Goal: Task Accomplishment & Management: Use online tool/utility

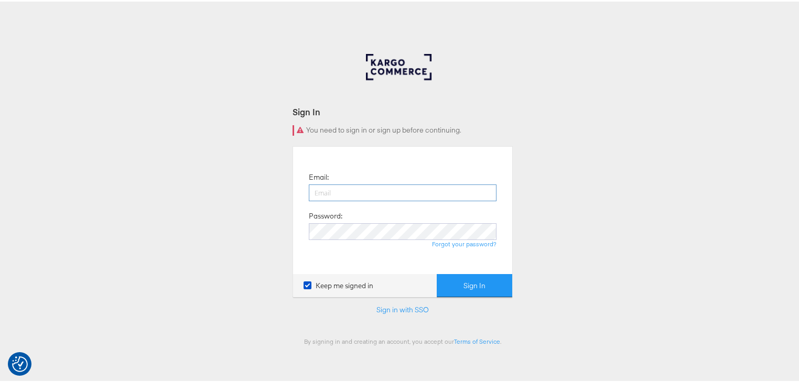
click at [415, 186] on input "email" at bounding box center [403, 191] width 188 height 17
type input "rayna.cheng@jdplc.com"
click at [437, 273] on button "Sign In" at bounding box center [475, 285] width 76 height 24
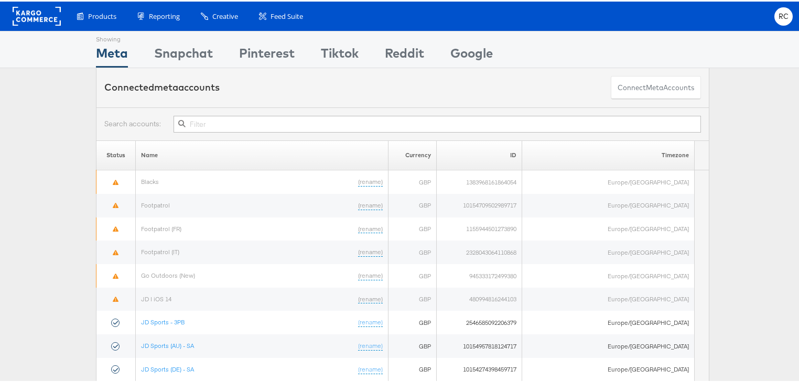
click at [223, 122] on input "text" at bounding box center [437, 122] width 527 height 17
click at [210, 120] on input "text" at bounding box center [437, 122] width 527 height 17
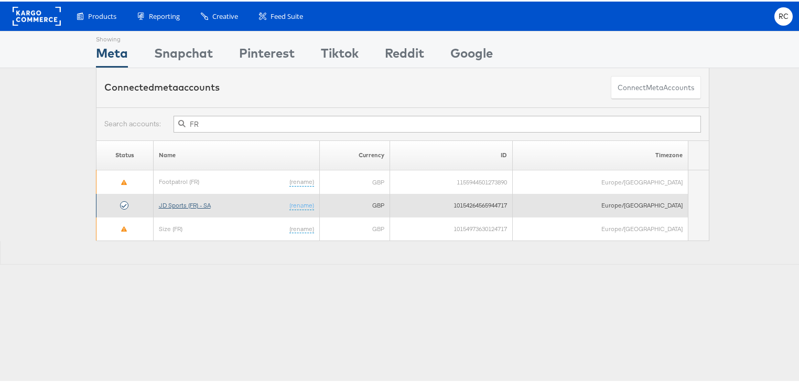
type input "FR"
click at [179, 203] on link "JD Sports (FR) - SA" at bounding box center [185, 204] width 52 height 8
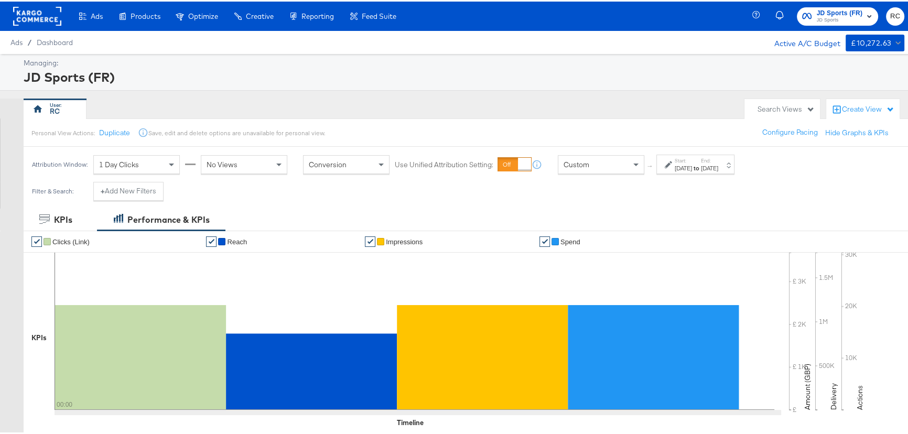
click at [692, 164] on div "[DATE]" at bounding box center [683, 167] width 17 height 8
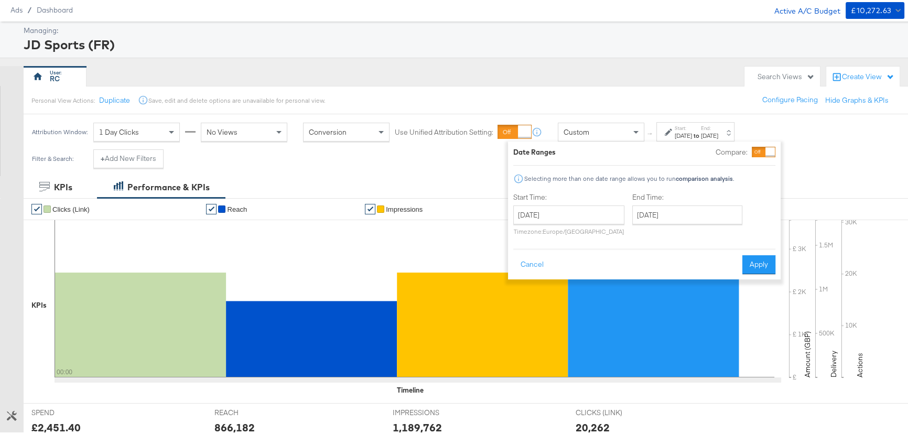
scroll to position [143, 0]
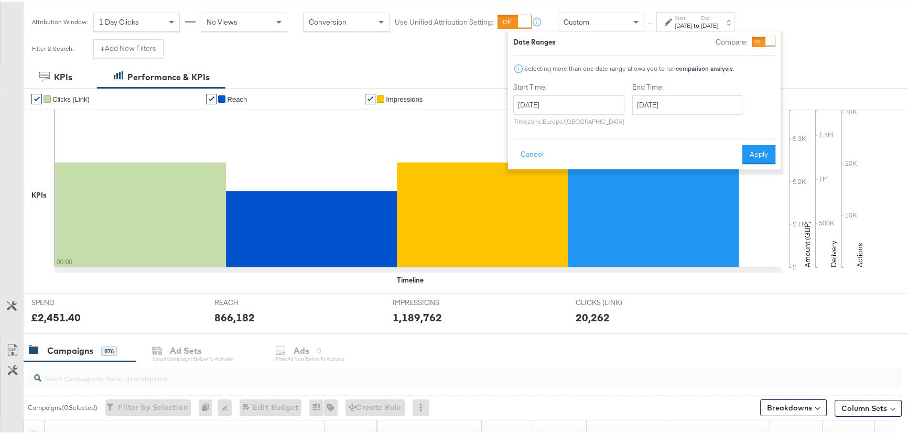
click at [137, 385] on div at bounding box center [465, 377] width 874 height 21
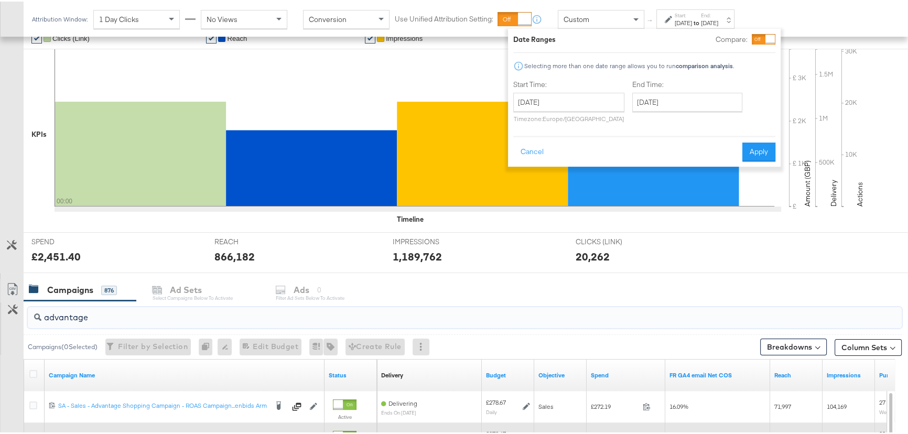
scroll to position [286, 0]
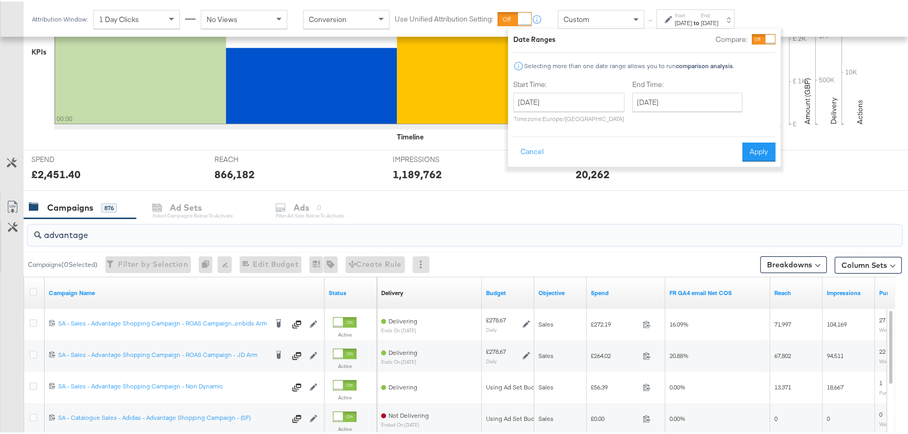
type input "advantage"
click at [589, 109] on input "[DATE]" at bounding box center [568, 100] width 111 height 19
click at [561, 184] on td "12" at bounding box center [561, 183] width 18 height 15
type input "[DATE]"
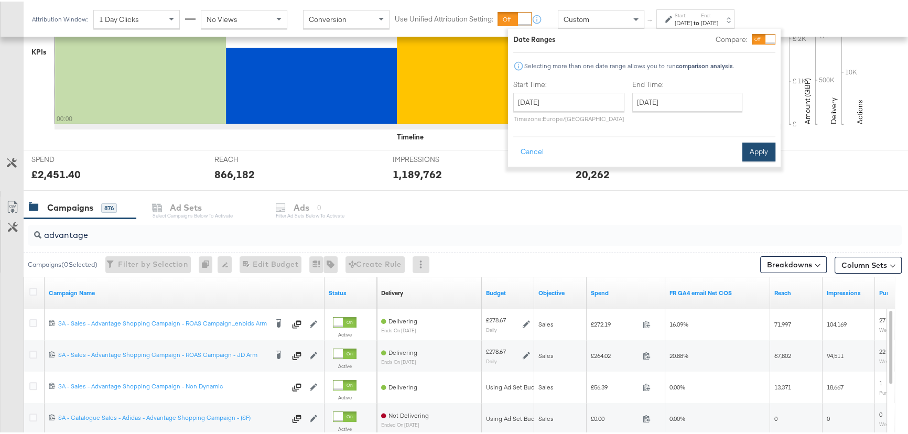
click at [771, 149] on button "Apply" at bounding box center [758, 150] width 33 height 19
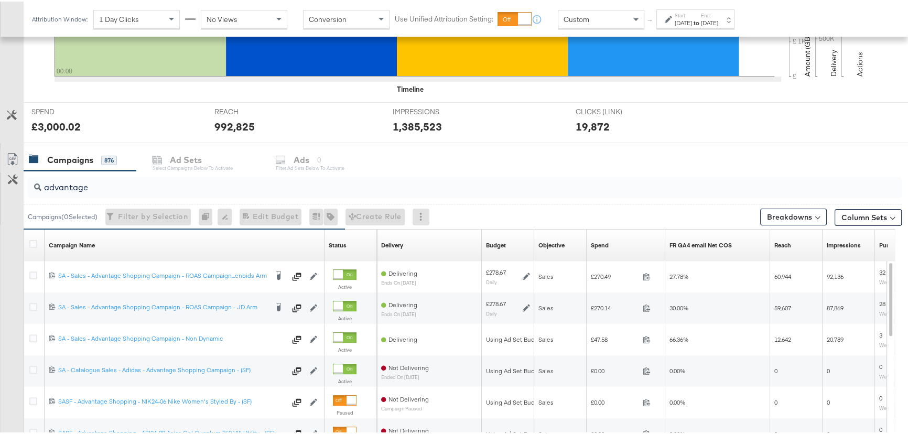
scroll to position [238, 0]
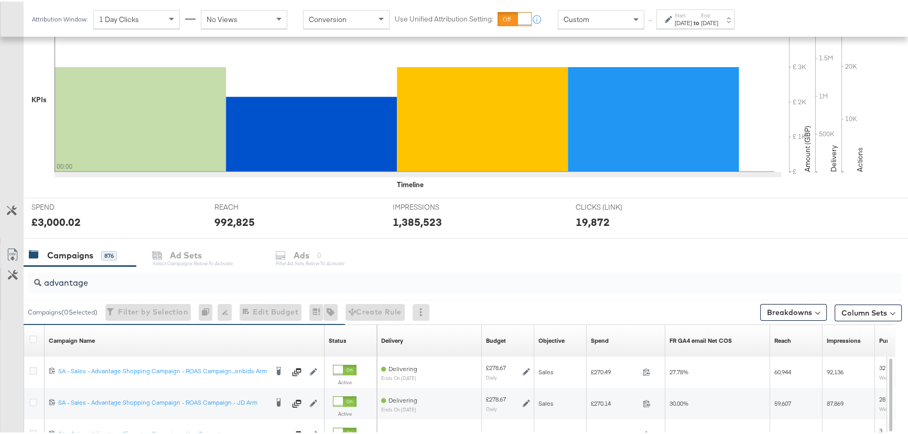
click at [692, 21] on div "[DATE]" at bounding box center [683, 21] width 17 height 8
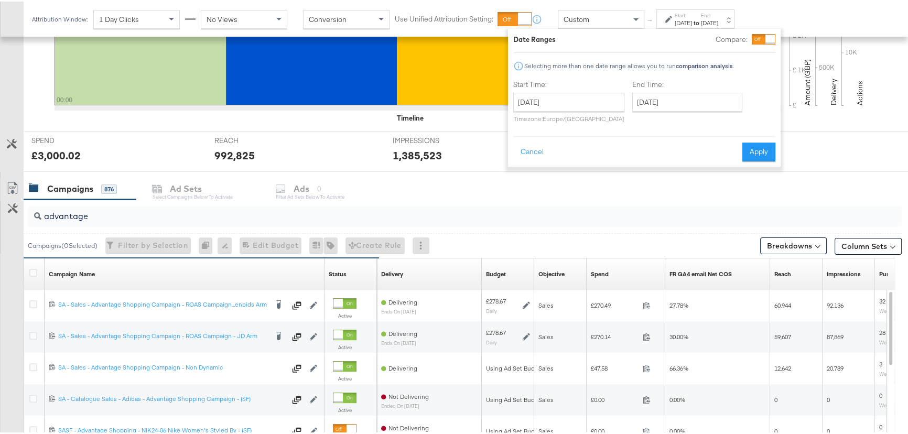
scroll to position [381, 0]
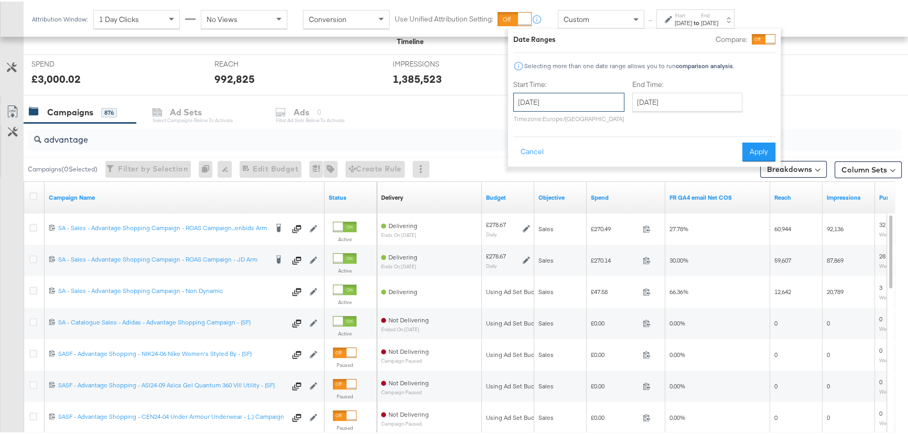
click at [564, 107] on input "[DATE]" at bounding box center [568, 100] width 111 height 19
click at [545, 181] on td "11" at bounding box center [543, 183] width 18 height 15
type input "[DATE]"
click at [689, 98] on input "[DATE]" at bounding box center [687, 100] width 110 height 19
click at [662, 182] on td "11" at bounding box center [662, 183] width 18 height 15
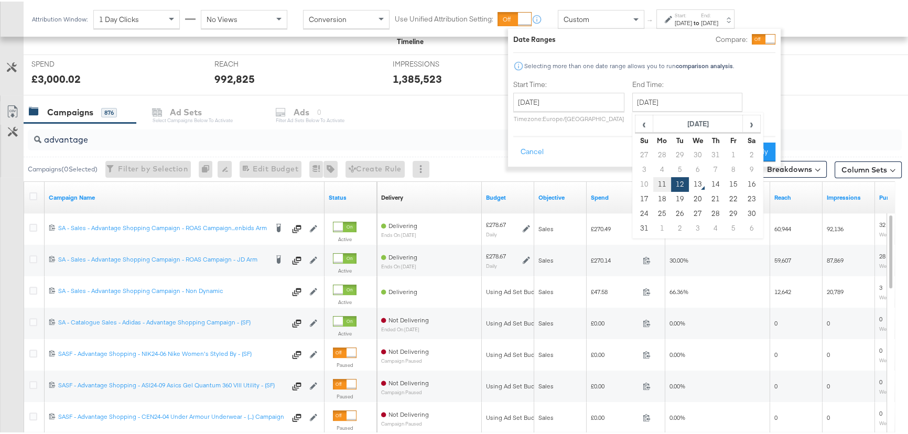
type input "[DATE]"
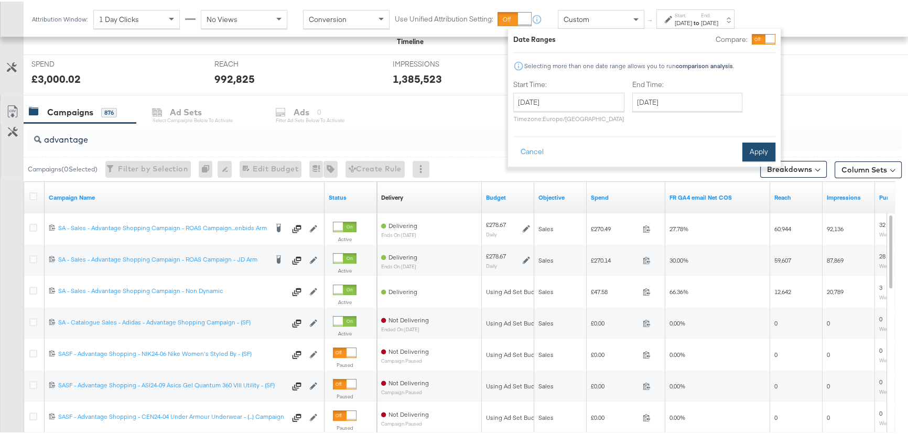
click at [764, 145] on button "Apply" at bounding box center [758, 150] width 33 height 19
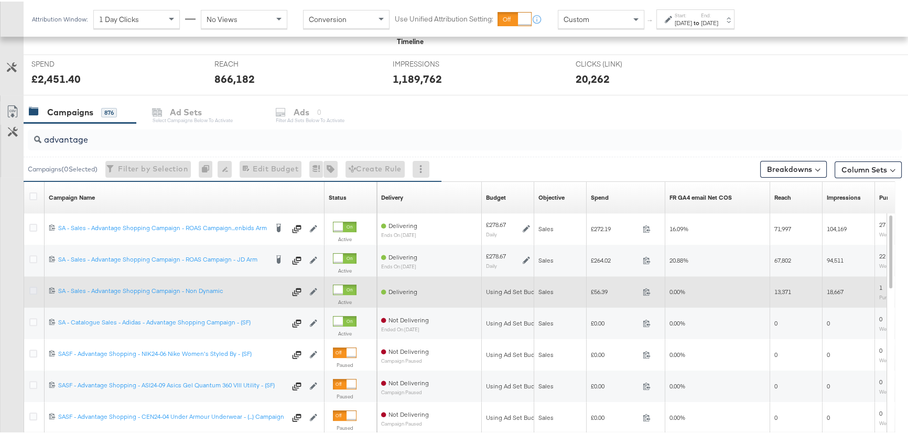
click at [31, 286] on icon at bounding box center [33, 289] width 8 height 8
click at [0, 0] on input "checkbox" at bounding box center [0, 0] width 0 height 0
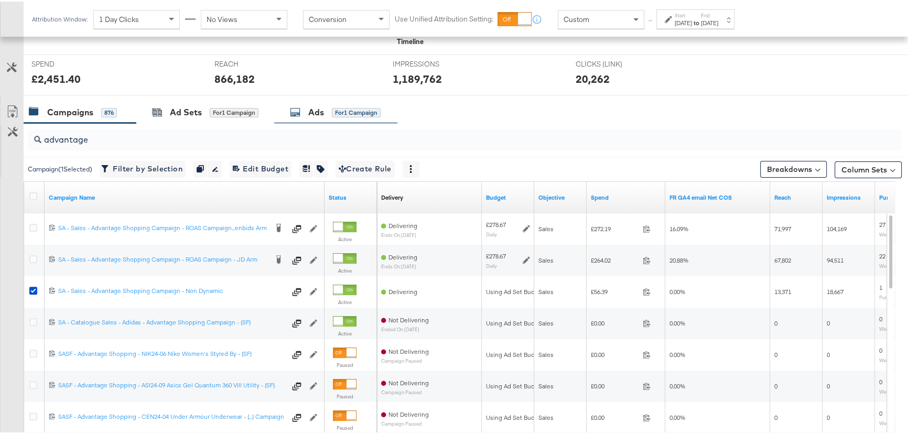
click at [315, 110] on div "Ads" at bounding box center [316, 111] width 16 height 12
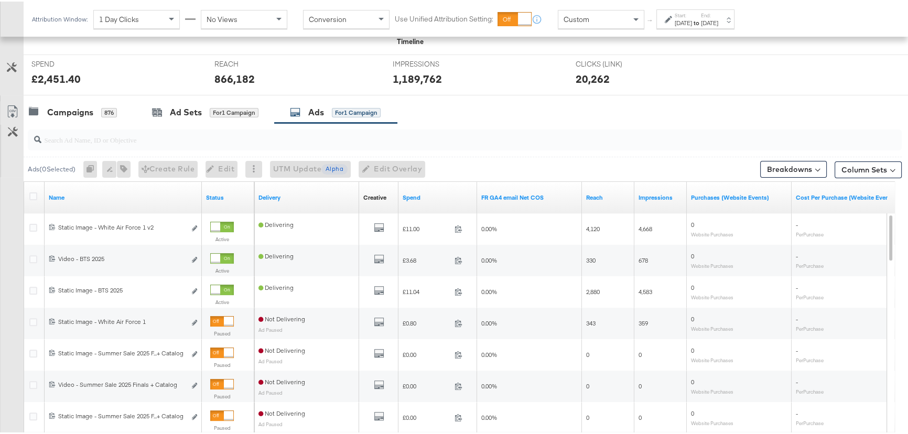
click at [692, 22] on div "[DATE]" at bounding box center [683, 21] width 17 height 8
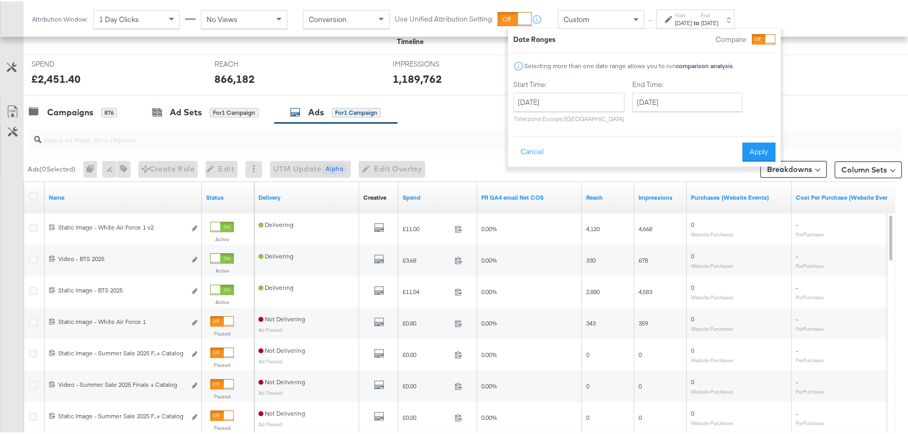
click at [582, 113] on p "Timezone: Europe/London" at bounding box center [568, 117] width 111 height 8
click at [586, 106] on input "[DATE]" at bounding box center [568, 100] width 111 height 19
click at [565, 178] on td "12" at bounding box center [561, 183] width 18 height 15
type input "[DATE]"
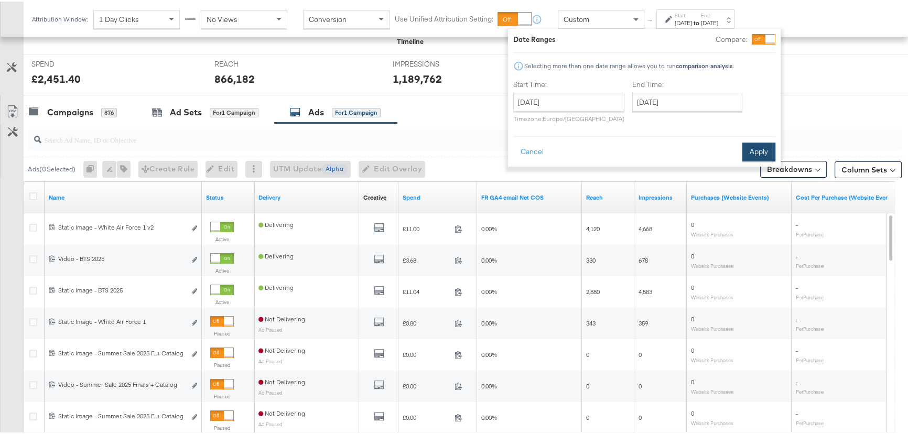
click at [762, 144] on button "Apply" at bounding box center [758, 150] width 33 height 19
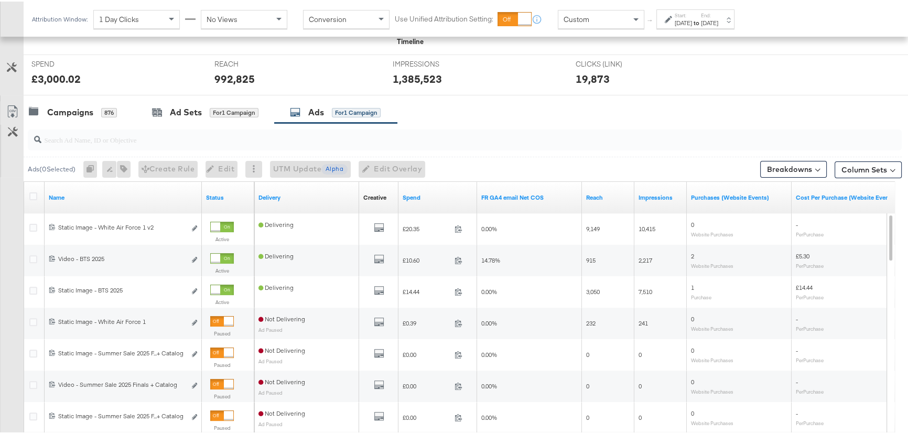
click at [487, 95] on div at bounding box center [457, 98] width 915 height 8
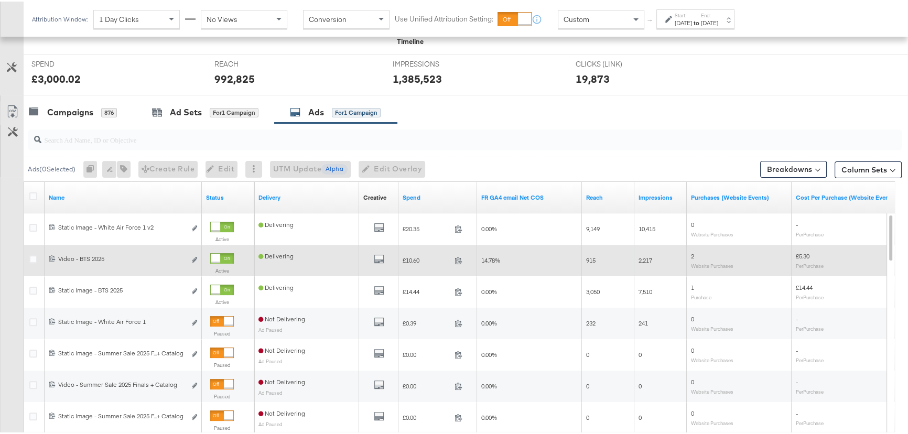
scroll to position [333, 0]
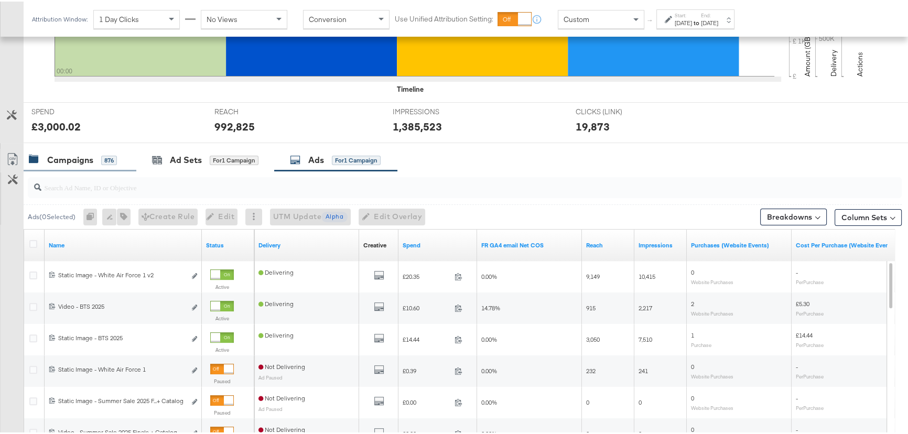
click at [96, 165] on div "Campaigns 876" at bounding box center [80, 158] width 113 height 23
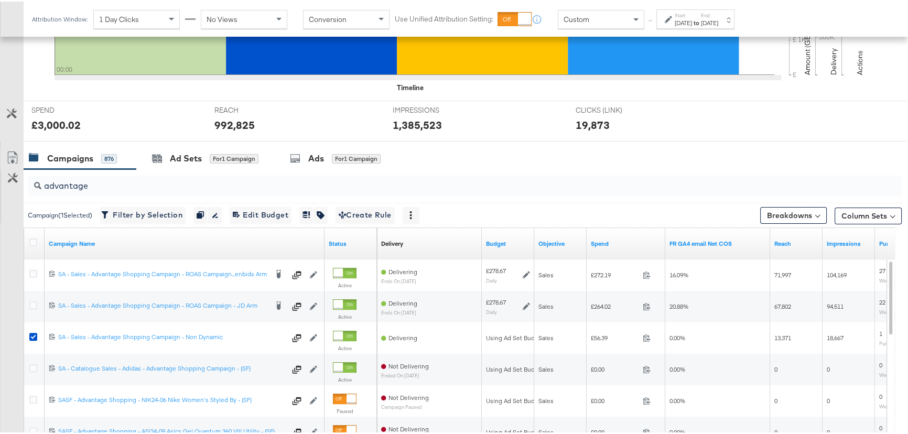
scroll to position [429, 0]
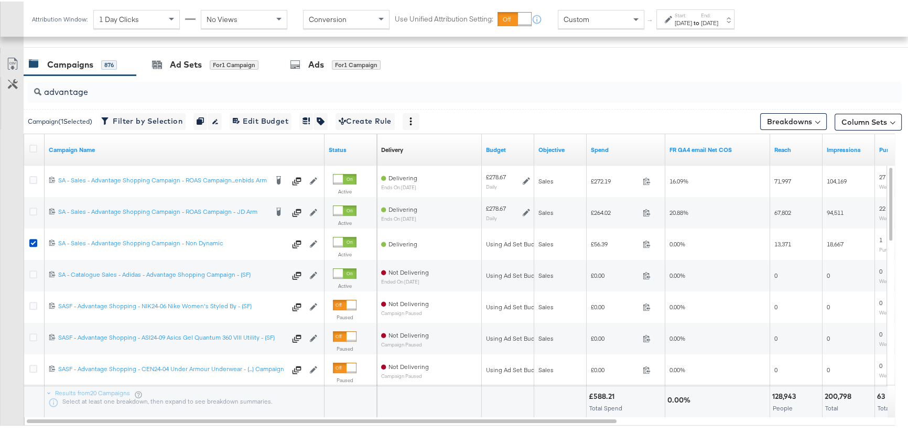
click at [70, 58] on div "Campaigns" at bounding box center [70, 63] width 46 height 12
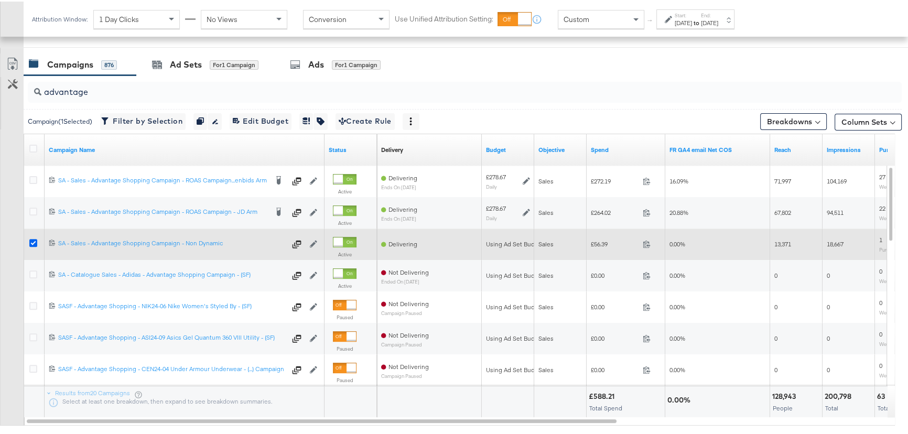
click at [33, 238] on icon at bounding box center [33, 242] width 8 height 8
click at [0, 0] on input "checkbox" at bounding box center [0, 0] width 0 height 0
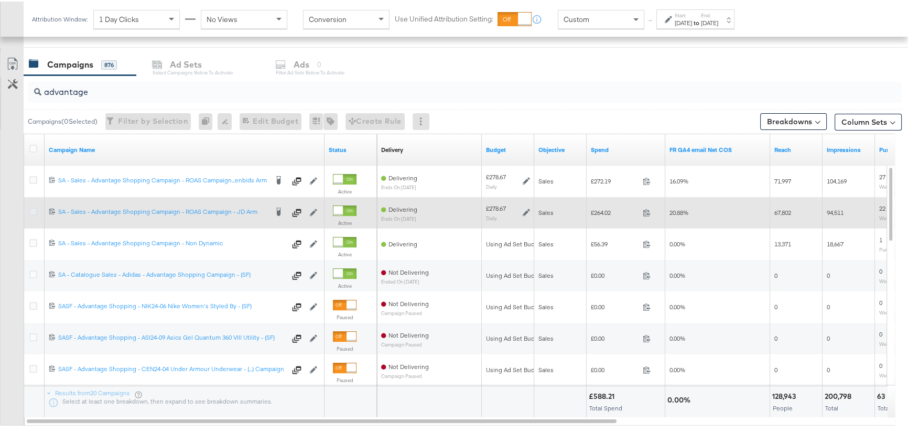
click at [31, 209] on icon at bounding box center [33, 210] width 8 height 8
click at [0, 0] on input "checkbox" at bounding box center [0, 0] width 0 height 0
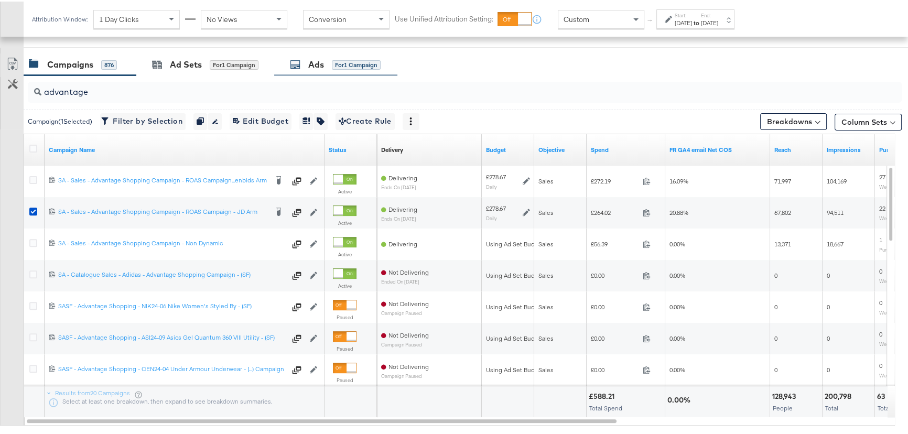
click at [321, 61] on div "Ads" at bounding box center [316, 63] width 16 height 12
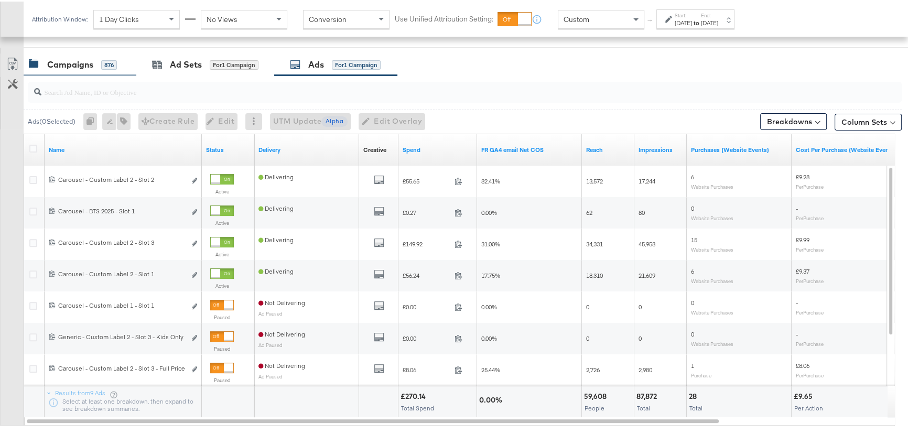
click at [75, 66] on div "Campaigns" at bounding box center [70, 63] width 46 height 12
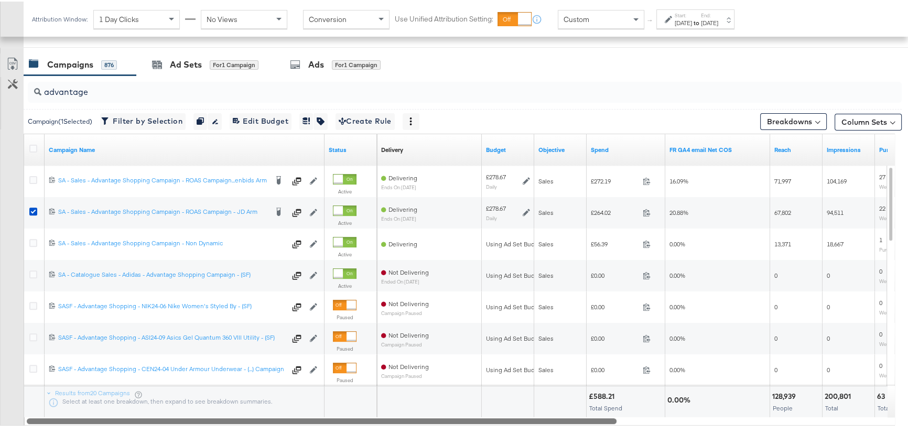
drag, startPoint x: 605, startPoint y: 417, endPoint x: 589, endPoint y: 417, distance: 15.7
click at [589, 417] on div at bounding box center [322, 419] width 590 height 9
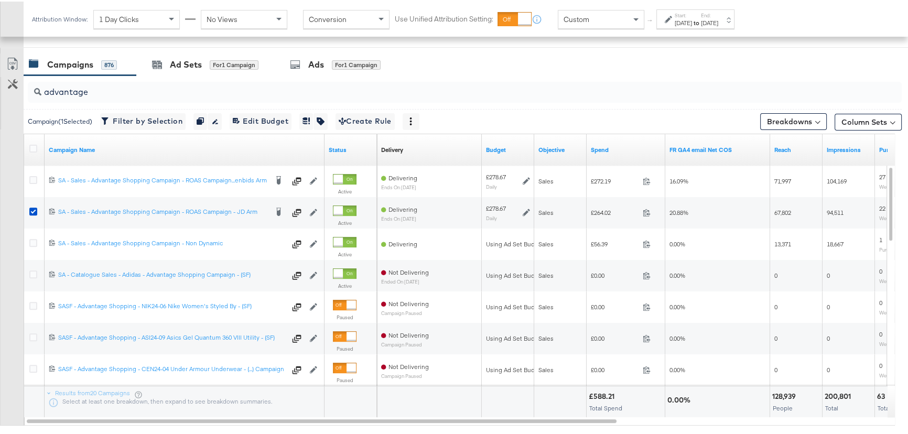
click at [103, 89] on input "advantage" at bounding box center [431, 86] width 781 height 20
click at [142, 89] on input "advantage" at bounding box center [431, 86] width 781 height 20
click at [78, 72] on div "Campaigns 876" at bounding box center [80, 63] width 113 height 23
drag, startPoint x: 93, startPoint y: 90, endPoint x: 0, endPoint y: 90, distance: 93.3
click at [0, 90] on div "advantage Campaign ( 1 Selected) Filter by Selection Filter 1 campaign Duplicat…" at bounding box center [451, 260] width 902 height 373
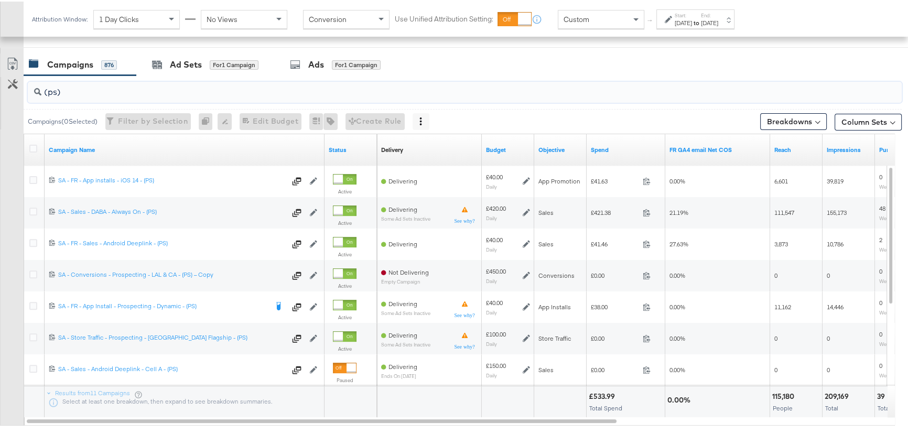
type input "(ps)"
click at [718, 13] on label "End:" at bounding box center [709, 13] width 17 height 7
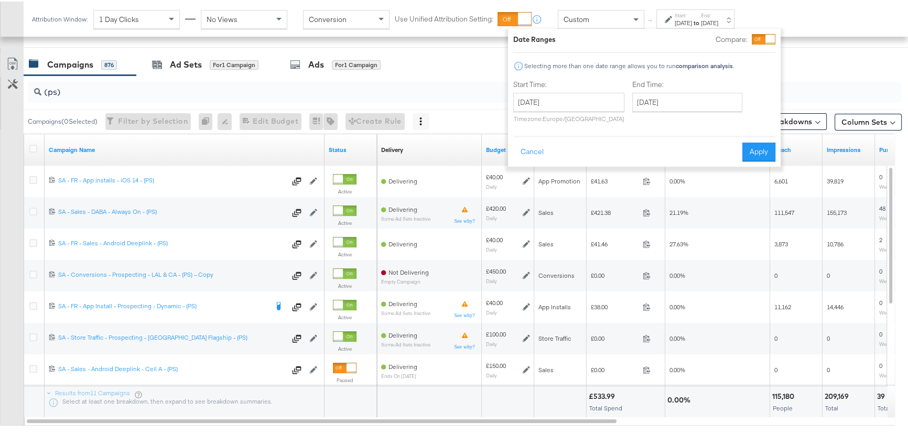
click at [718, 13] on label "End:" at bounding box center [709, 13] width 17 height 7
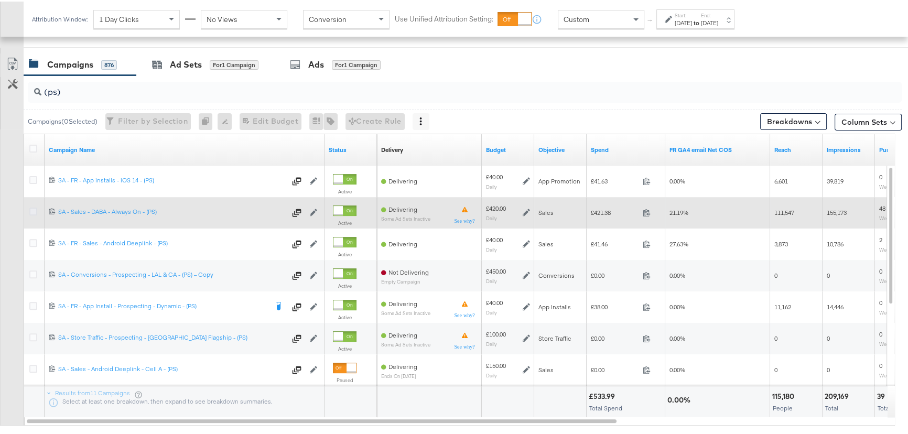
click at [36, 207] on icon at bounding box center [33, 210] width 8 height 8
click at [0, 0] on input "checkbox" at bounding box center [0, 0] width 0 height 0
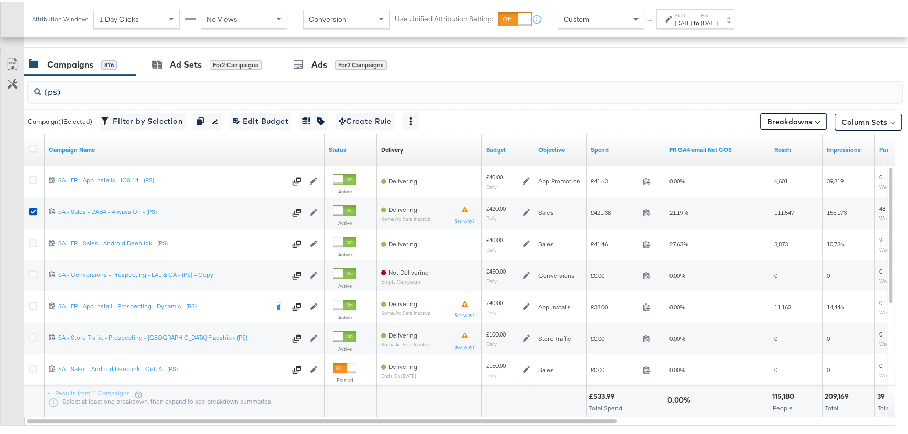
click at [186, 77] on input "(ps)" at bounding box center [431, 86] width 781 height 20
click at [191, 66] on div "Ad Sets" at bounding box center [186, 63] width 32 height 12
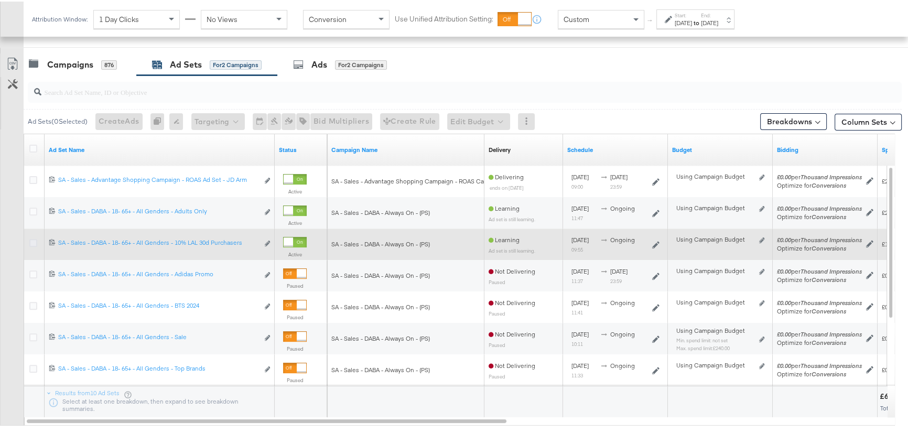
click at [37, 239] on icon at bounding box center [33, 242] width 8 height 8
click at [0, 0] on input "checkbox" at bounding box center [0, 0] width 0 height 0
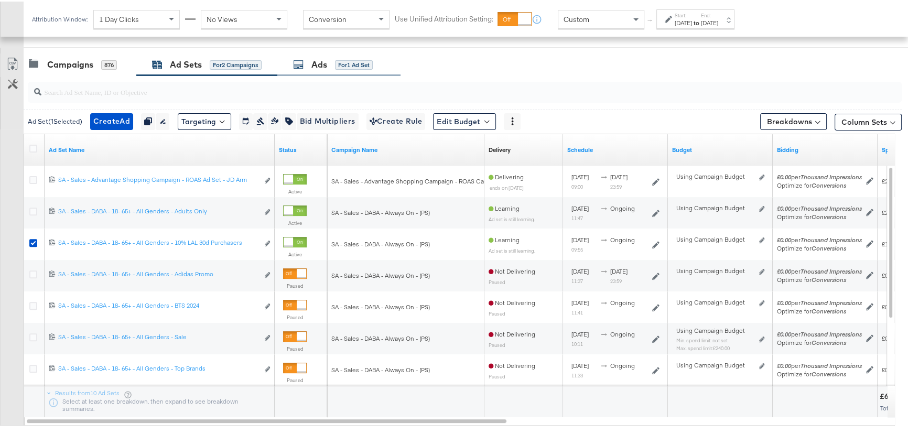
click at [338, 59] on div "for 1 Ad Set" at bounding box center [354, 63] width 38 height 9
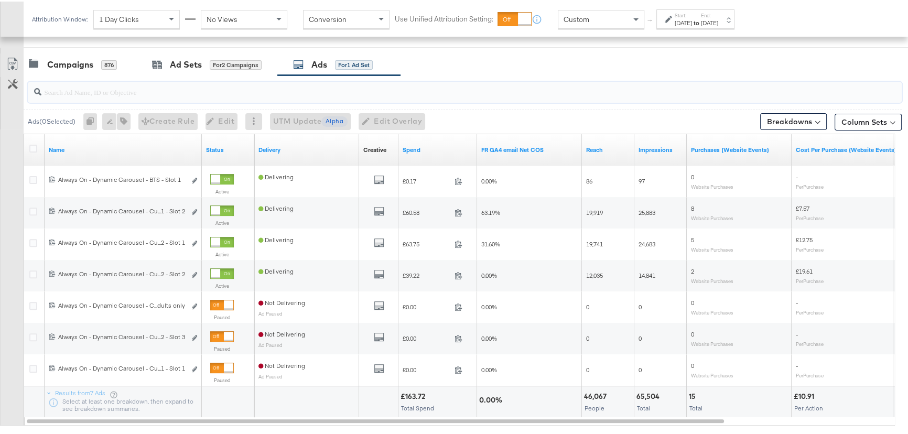
click at [106, 88] on input "search" at bounding box center [431, 86] width 781 height 20
click at [104, 88] on input "search" at bounding box center [431, 86] width 781 height 20
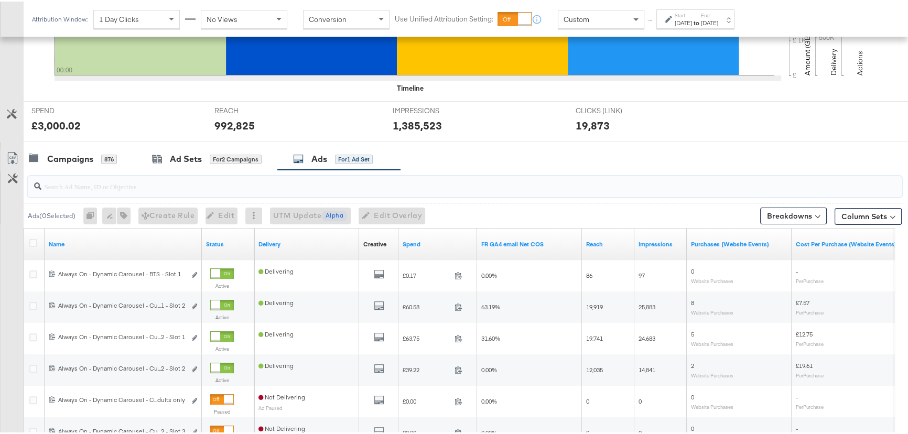
scroll to position [286, 0]
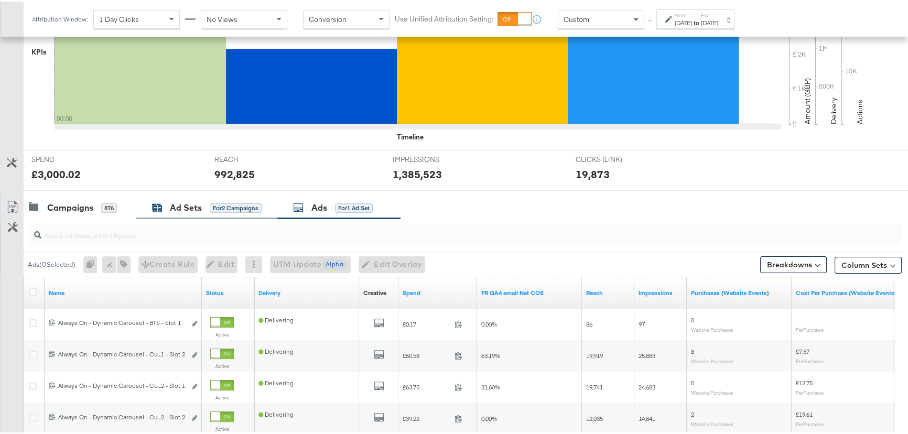
click at [166, 203] on div "Ad Sets for 2 Campaigns" at bounding box center [207, 206] width 110 height 12
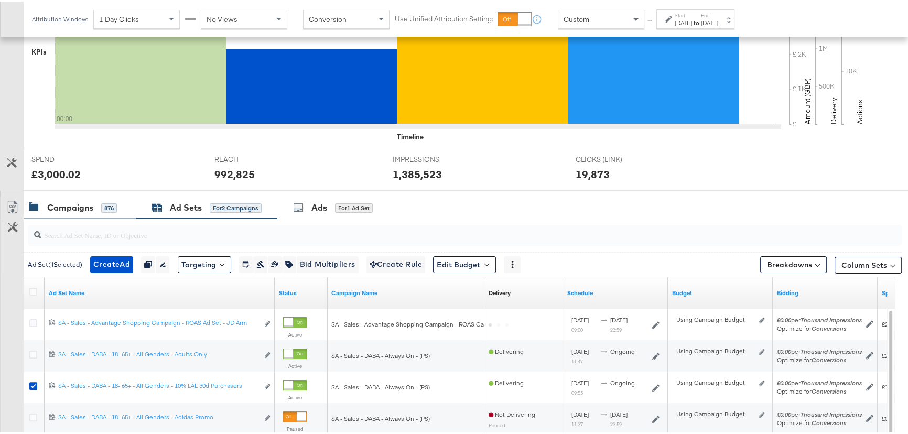
click at [63, 203] on div "Campaigns" at bounding box center [70, 206] width 46 height 12
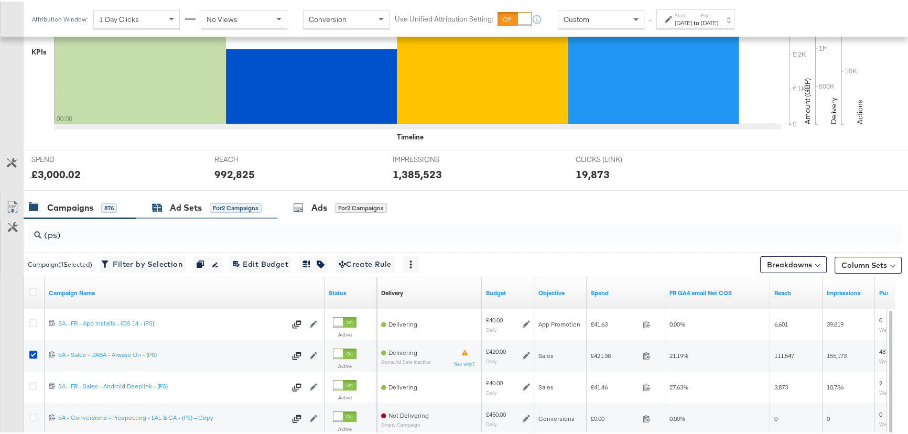
click at [174, 200] on div "Ad Sets" at bounding box center [186, 206] width 32 height 12
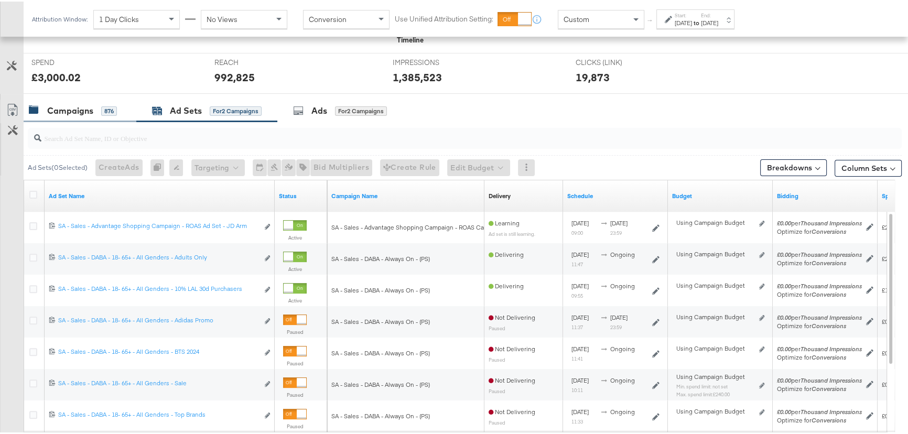
scroll to position [238, 0]
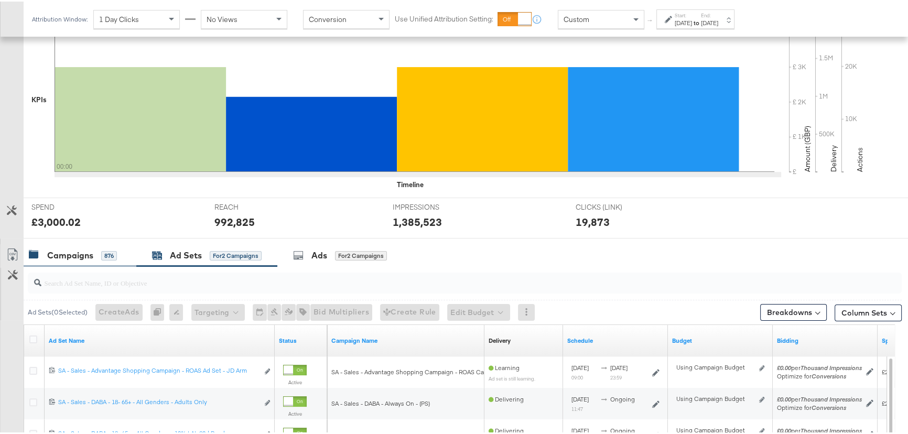
click at [94, 250] on div "Campaigns 876" at bounding box center [73, 254] width 88 height 12
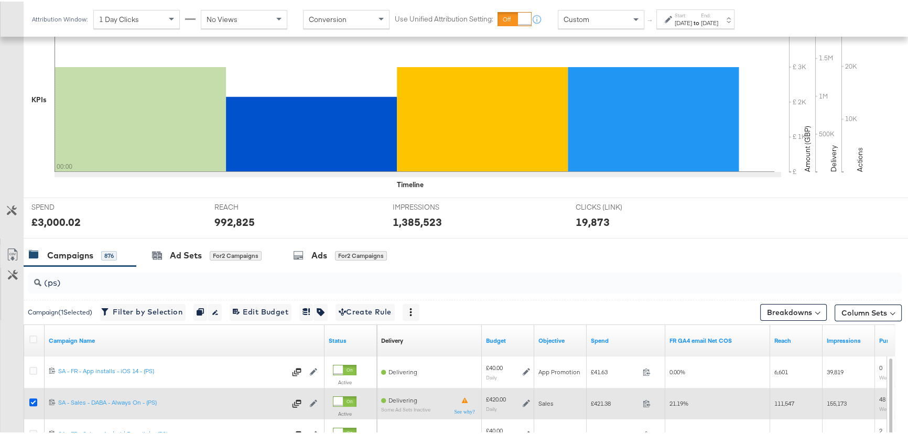
click at [35, 399] on icon at bounding box center [33, 401] width 8 height 8
click at [0, 0] on input "checkbox" at bounding box center [0, 0] width 0 height 0
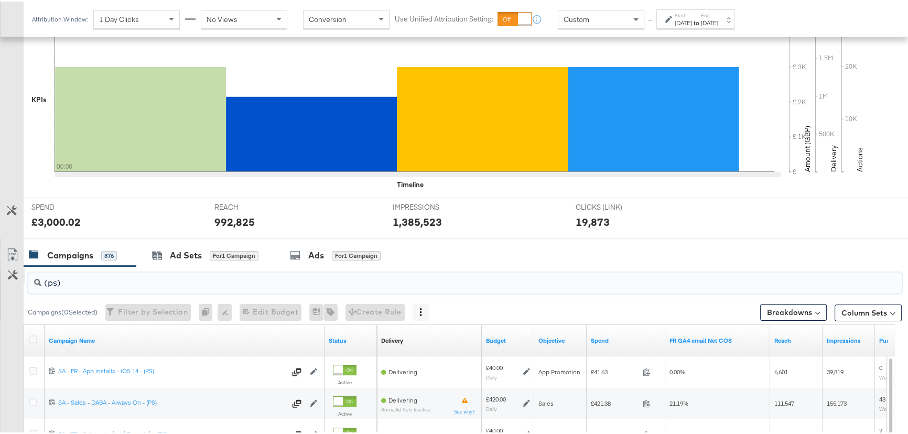
drag, startPoint x: 70, startPoint y: 281, endPoint x: 5, endPoint y: 281, distance: 64.5
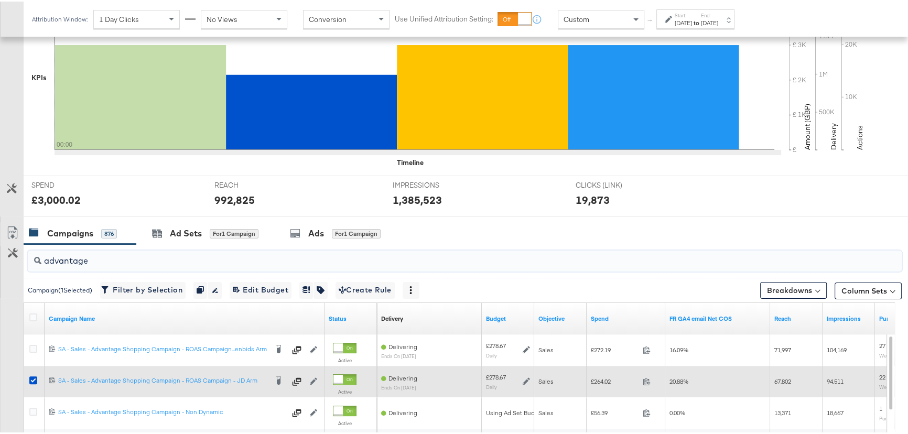
scroll to position [381, 0]
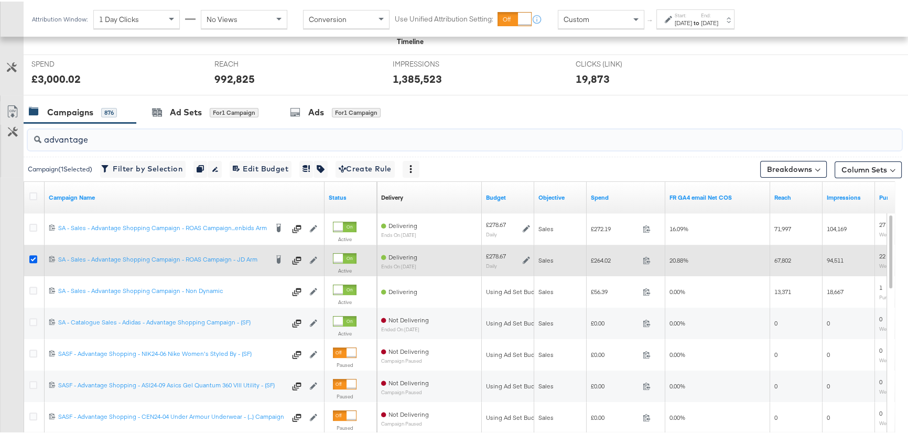
type input "advantage"
click at [31, 255] on icon at bounding box center [33, 258] width 8 height 8
click at [0, 0] on input "checkbox" at bounding box center [0, 0] width 0 height 0
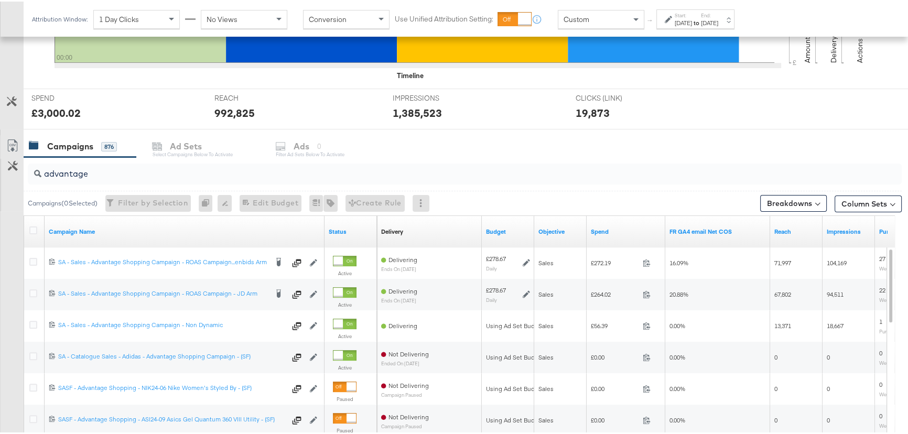
scroll to position [333, 0]
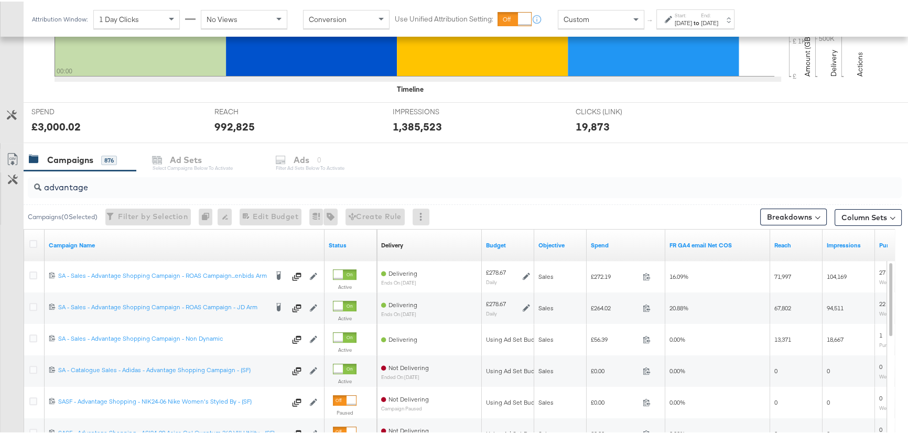
click at [725, 9] on div "Start: Aug 12th 2025 to End: Aug 12th 2025" at bounding box center [695, 17] width 78 height 19
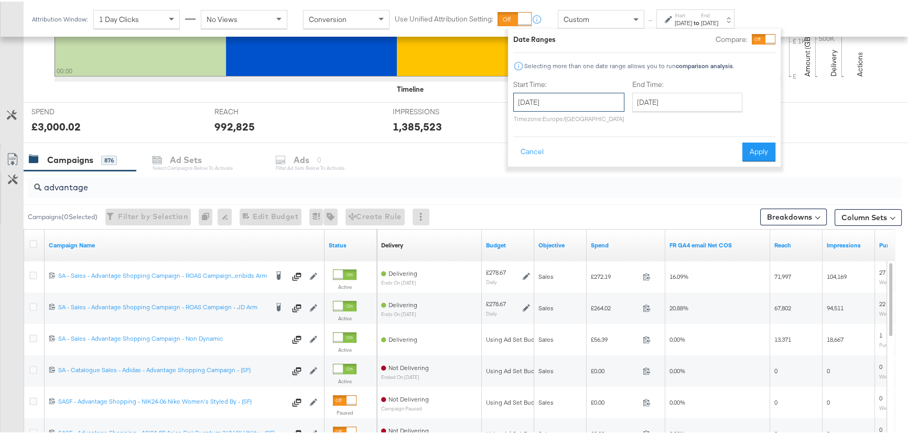
click at [597, 106] on input "[DATE]" at bounding box center [568, 100] width 111 height 19
click at [541, 181] on td "11" at bounding box center [543, 183] width 18 height 15
type input "[DATE]"
click at [692, 99] on input "[DATE]" at bounding box center [687, 100] width 110 height 19
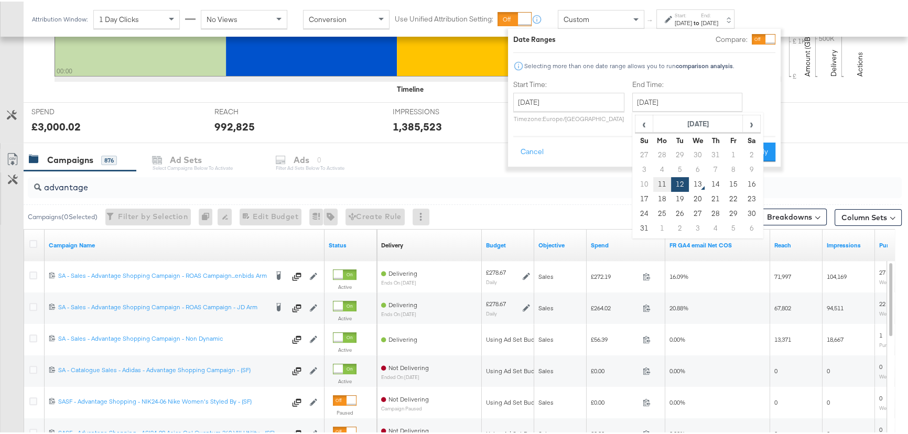
click at [667, 179] on td "11" at bounding box center [662, 183] width 18 height 15
type input "[DATE]"
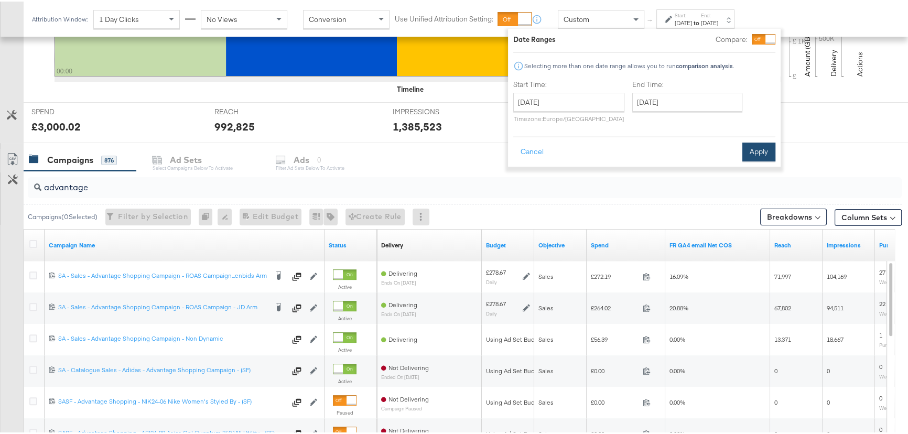
click at [750, 151] on button "Apply" at bounding box center [758, 150] width 33 height 19
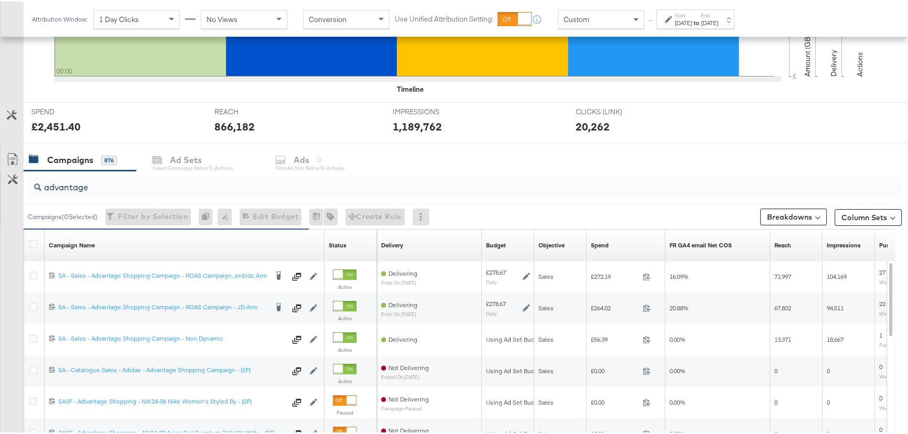
click at [718, 23] on div "[DATE]" at bounding box center [709, 21] width 17 height 8
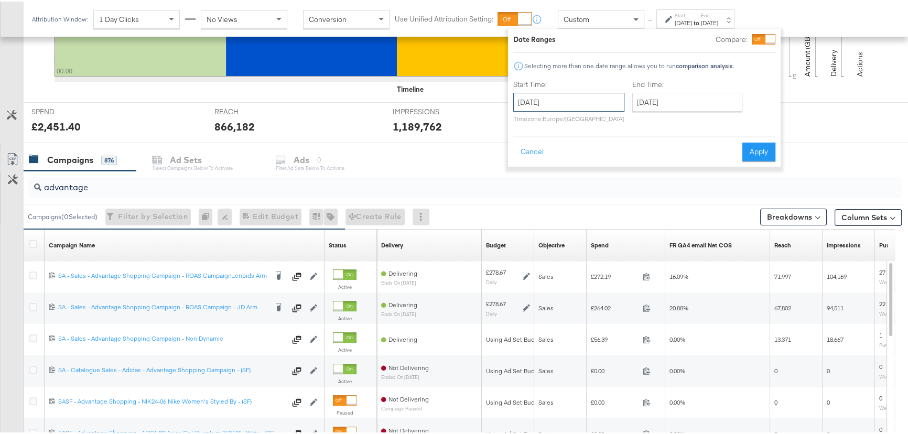
click at [578, 102] on input "[DATE]" at bounding box center [568, 100] width 111 height 19
click at [525, 184] on td "10" at bounding box center [525, 183] width 18 height 15
type input "[DATE]"
click at [697, 113] on div "End Time: August 11th 2025 ‹ August 2025 › Su Mo Tu We Th Fr Sa 27 28 29 30 31 …" at bounding box center [689, 102] width 114 height 48
click at [698, 108] on input "[DATE]" at bounding box center [687, 100] width 110 height 19
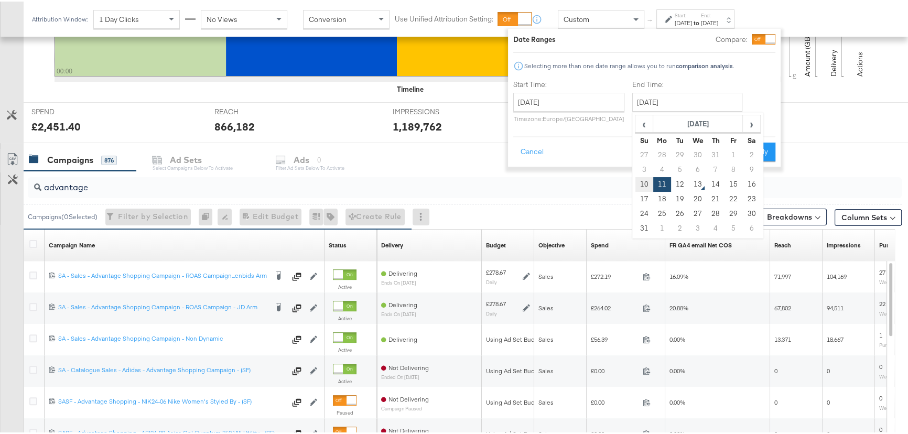
click at [648, 185] on td "10" at bounding box center [644, 183] width 18 height 15
type input "[DATE]"
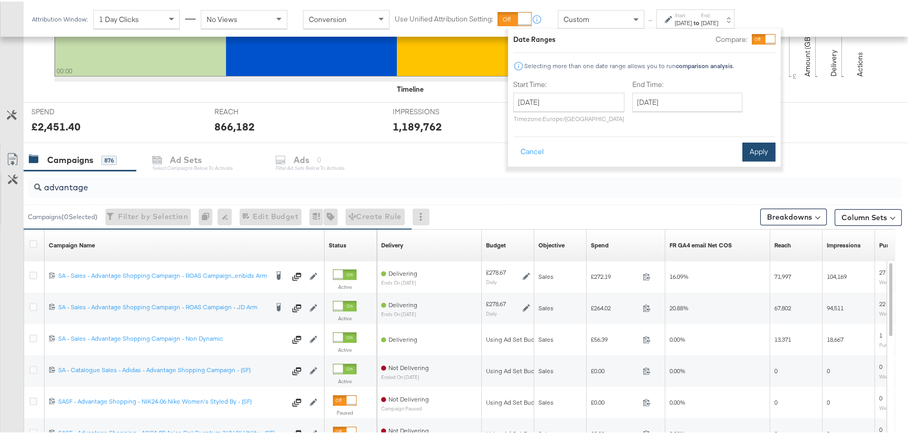
click at [762, 146] on button "Apply" at bounding box center [758, 150] width 33 height 19
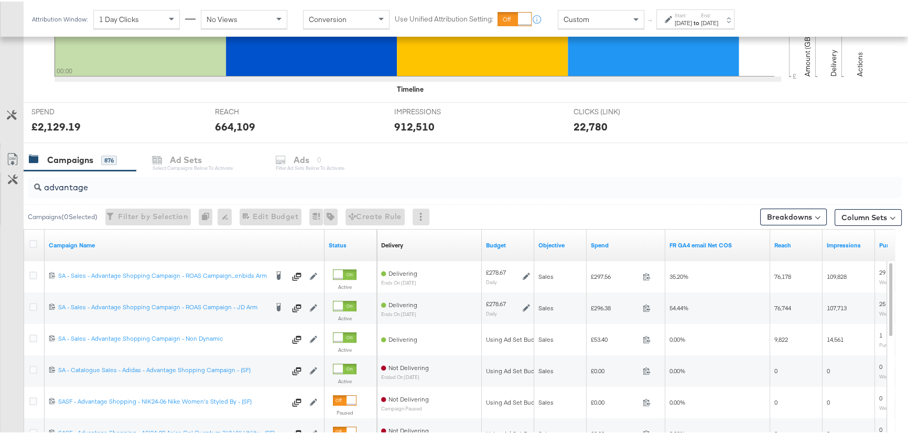
click at [692, 14] on label "Start:" at bounding box center [683, 13] width 17 height 7
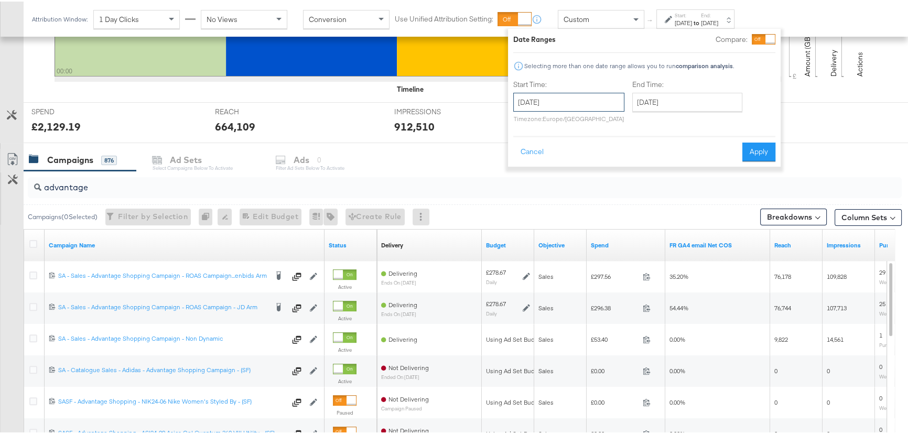
click at [590, 101] on input "[DATE]" at bounding box center [568, 100] width 111 height 19
click at [540, 186] on td "11" at bounding box center [543, 183] width 18 height 15
type input "[DATE]"
click at [757, 146] on button "Apply" at bounding box center [758, 150] width 33 height 19
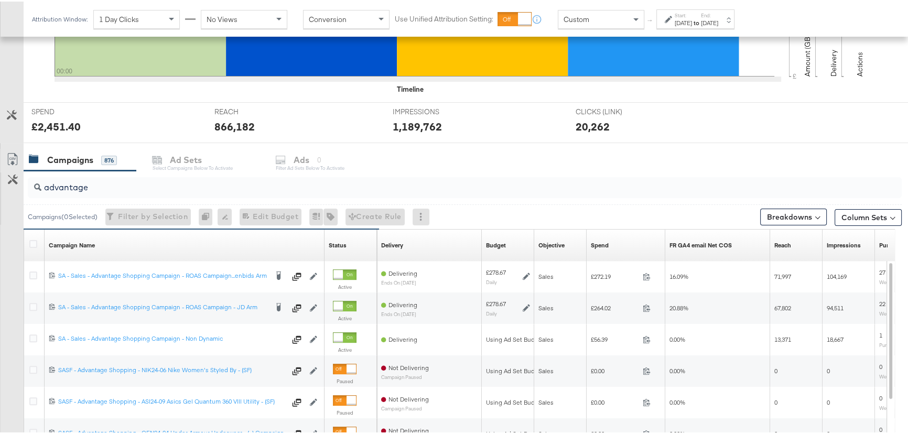
click at [692, 15] on label "Start:" at bounding box center [683, 13] width 17 height 7
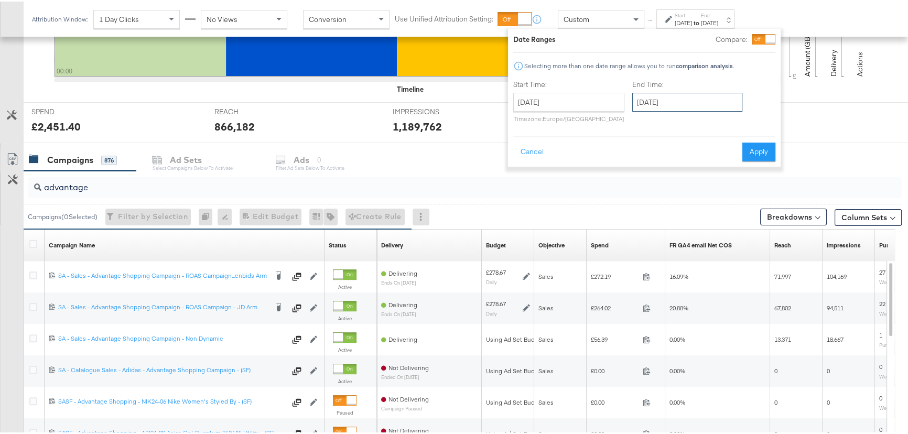
click at [652, 104] on input "[DATE]" at bounding box center [687, 100] width 110 height 19
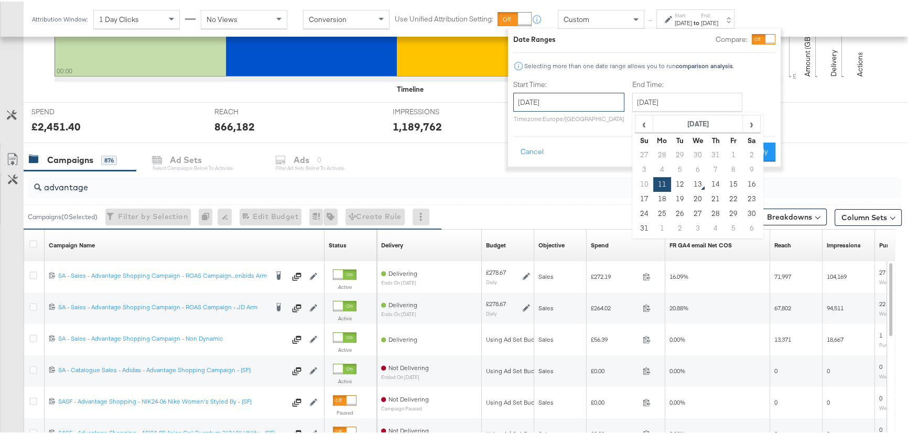
click at [576, 93] on input "[DATE]" at bounding box center [568, 100] width 111 height 19
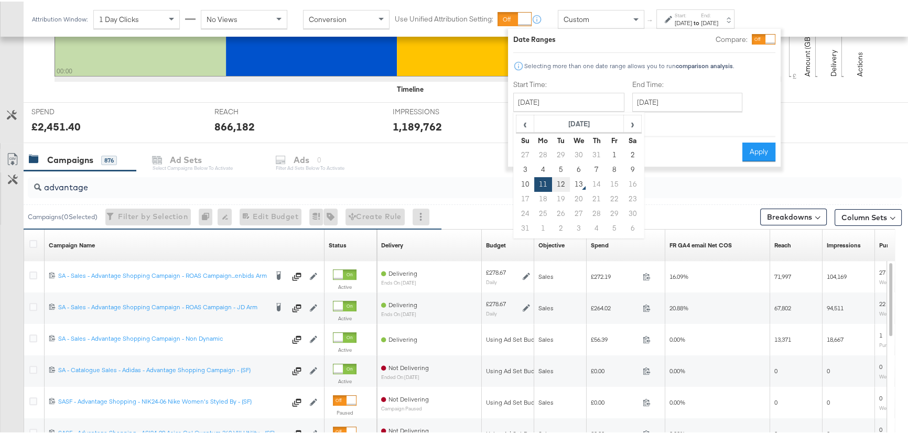
click at [565, 181] on td "12" at bounding box center [561, 183] width 18 height 15
type input "[DATE]"
click at [762, 146] on button "Apply" at bounding box center [758, 150] width 33 height 19
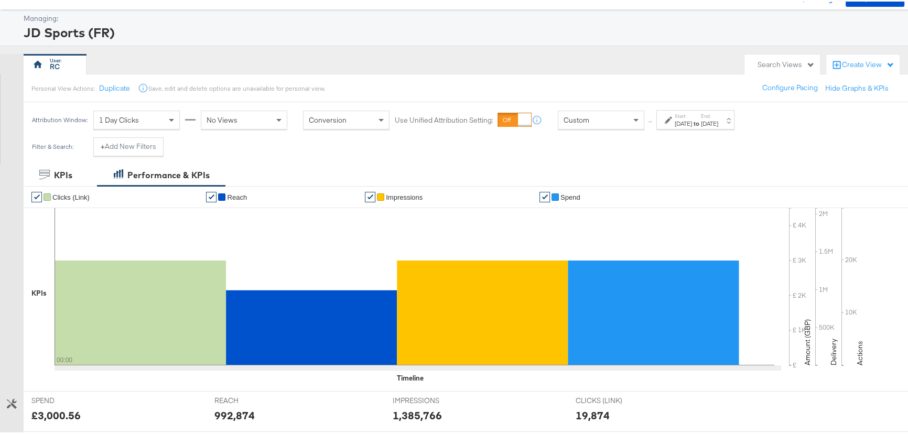
scroll to position [0, 0]
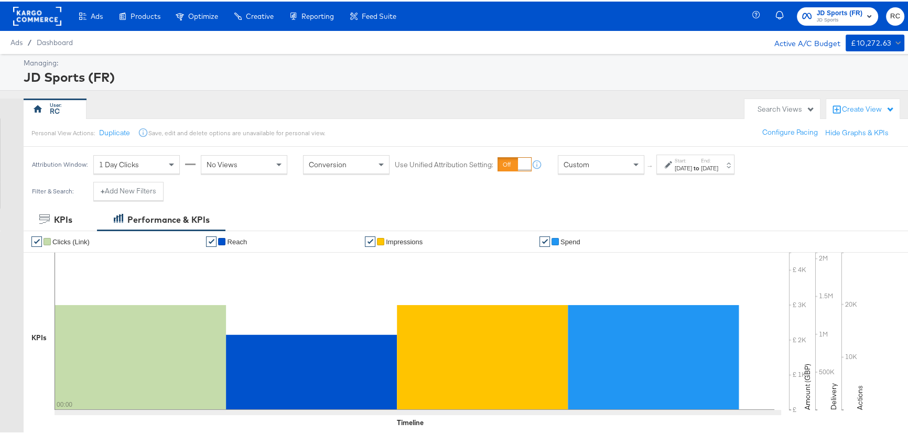
click at [828, 6] on button "JD Sports (FR) JD Sports" at bounding box center [838, 15] width 82 height 18
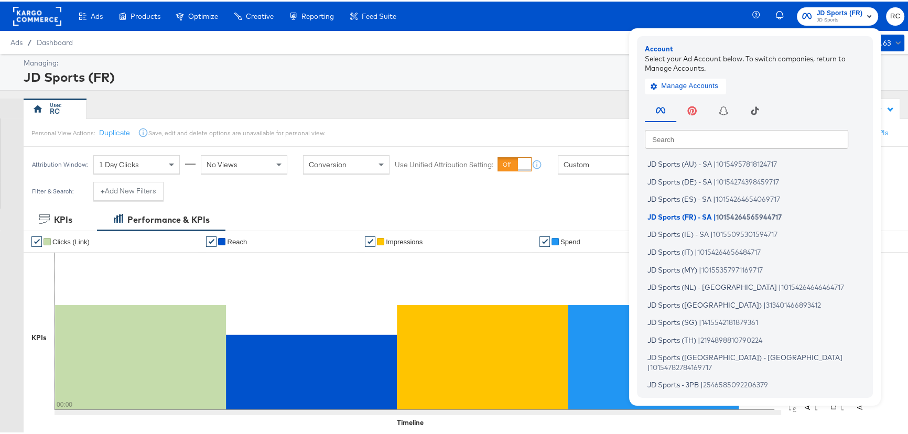
click at [696, 136] on input "text" at bounding box center [746, 137] width 203 height 19
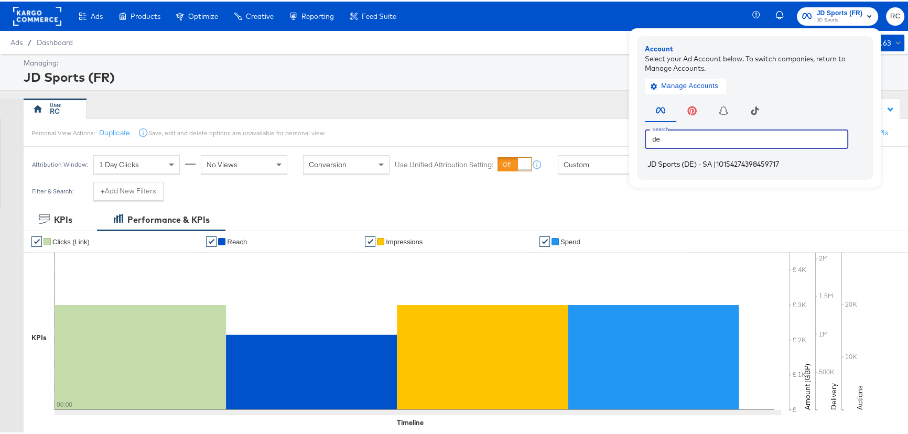
type input "de"
click at [696, 161] on span "JD Sports (DE) - SA" at bounding box center [680, 162] width 64 height 8
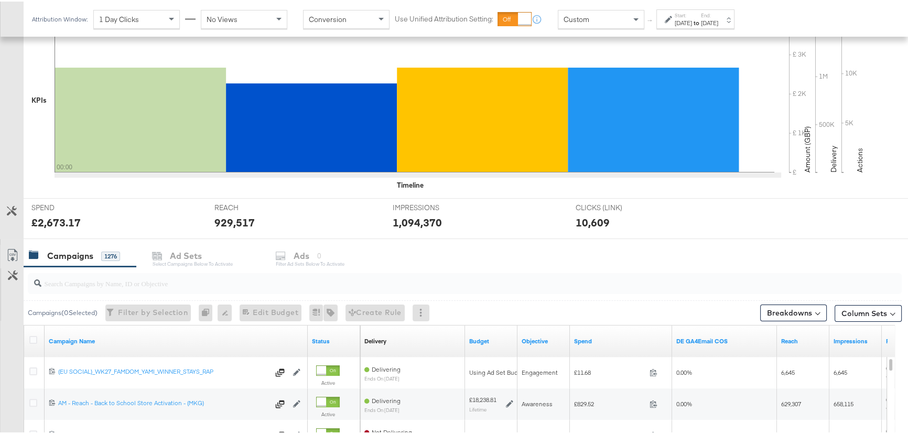
scroll to position [238, 0]
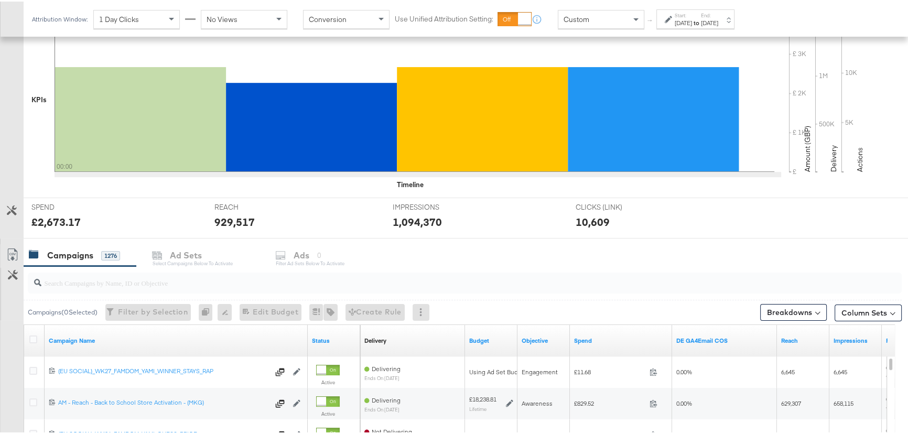
click at [91, 278] on input "search" at bounding box center [431, 277] width 781 height 20
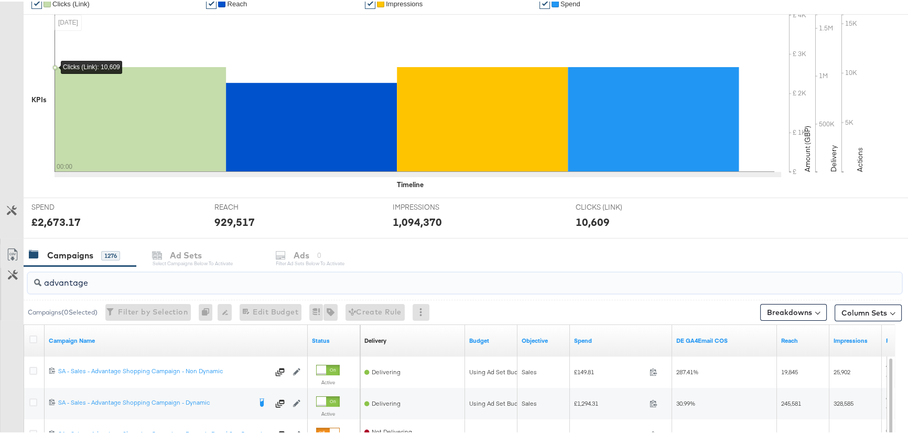
scroll to position [95, 0]
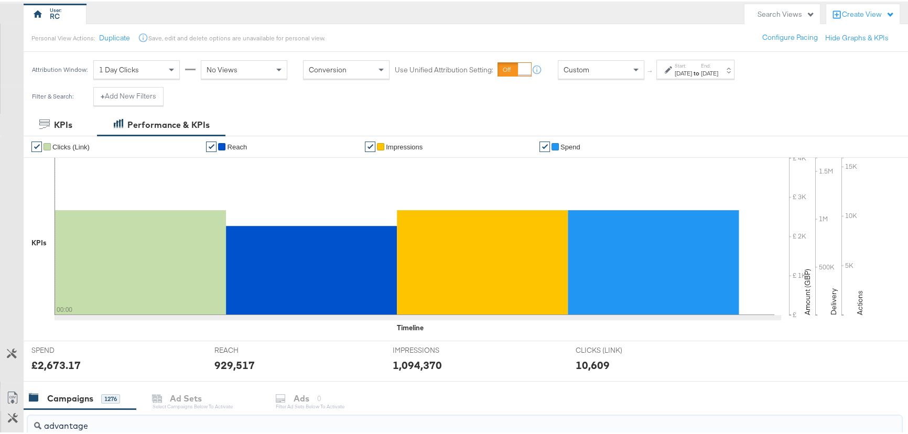
type input "advantage"
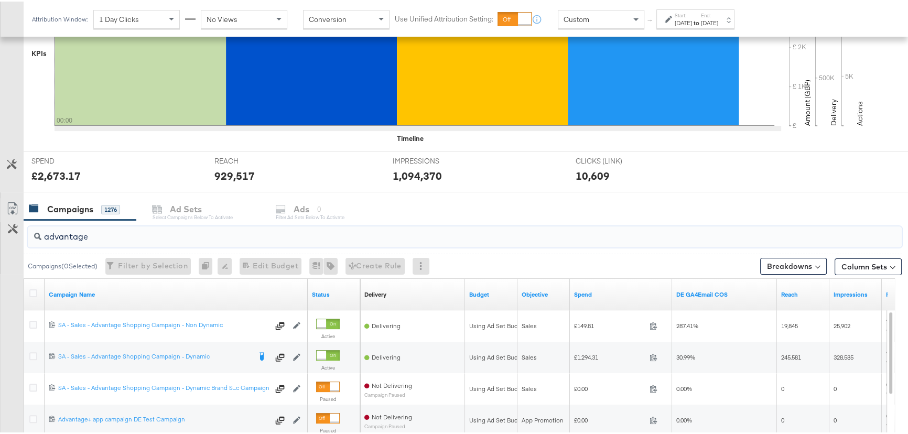
scroll to position [238, 0]
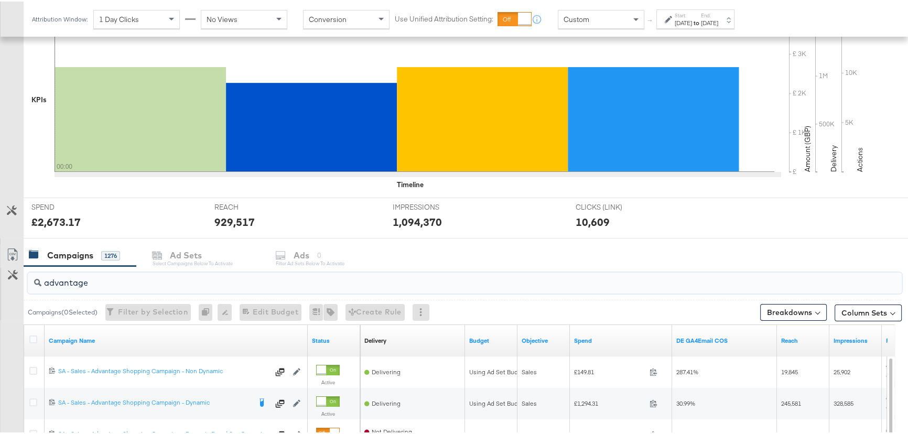
click at [718, 17] on div "[DATE]" at bounding box center [709, 21] width 17 height 8
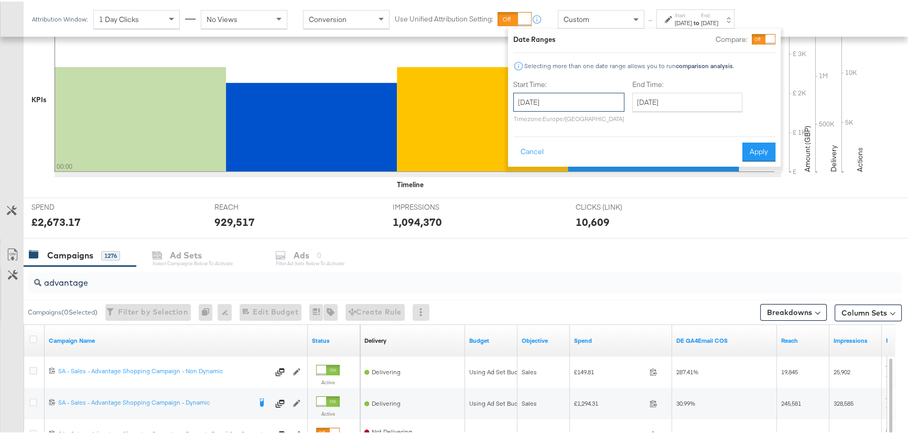
click at [587, 105] on input "[DATE]" at bounding box center [568, 100] width 111 height 19
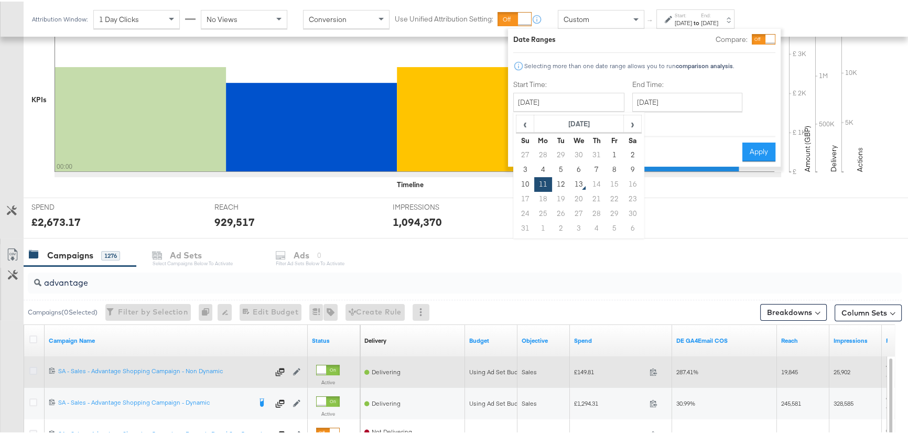
click at [30, 369] on icon at bounding box center [33, 369] width 8 height 8
click at [0, 0] on input "checkbox" at bounding box center [0, 0] width 0 height 0
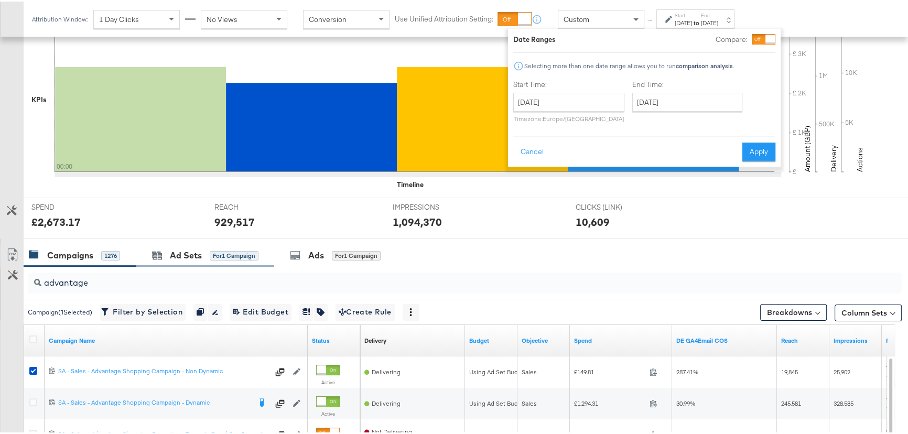
click at [183, 263] on div "Ad Sets for 1 Campaign" at bounding box center [205, 254] width 138 height 23
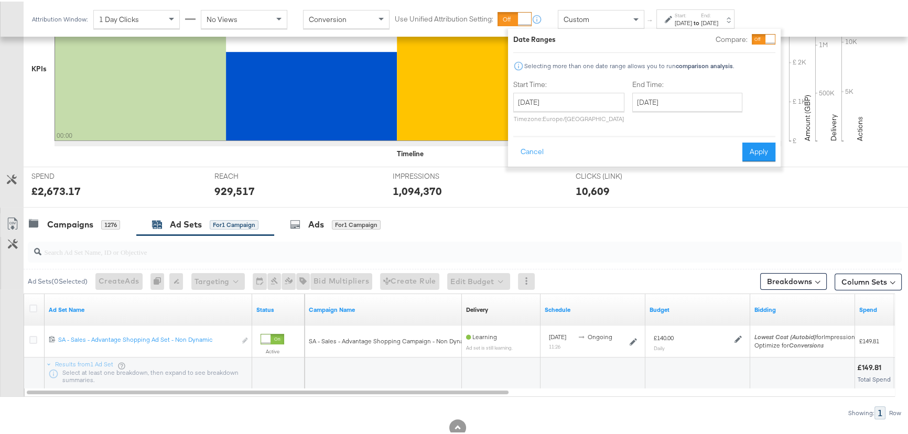
scroll to position [286, 0]
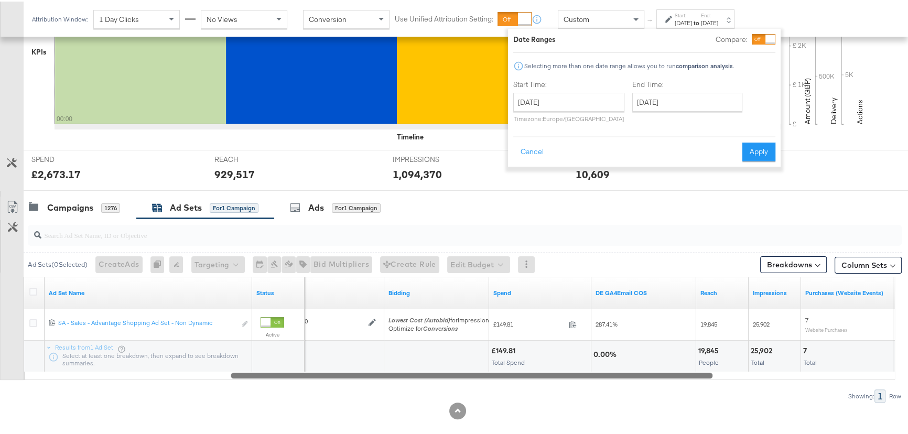
drag, startPoint x: 499, startPoint y: 372, endPoint x: 703, endPoint y: 375, distance: 203.5
click at [703, 375] on div at bounding box center [472, 373] width 482 height 9
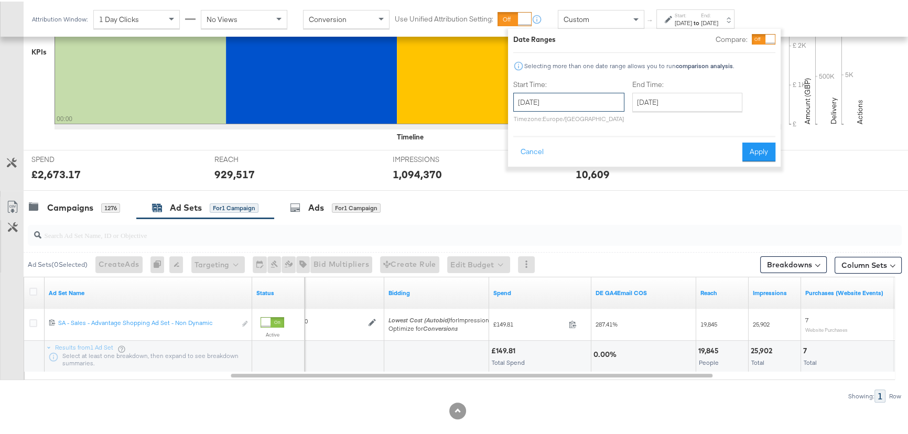
click at [587, 99] on input "[DATE]" at bounding box center [568, 100] width 111 height 19
click at [528, 181] on td "10" at bounding box center [525, 183] width 18 height 15
type input "[DATE]"
click at [681, 95] on input "[DATE]" at bounding box center [687, 100] width 110 height 19
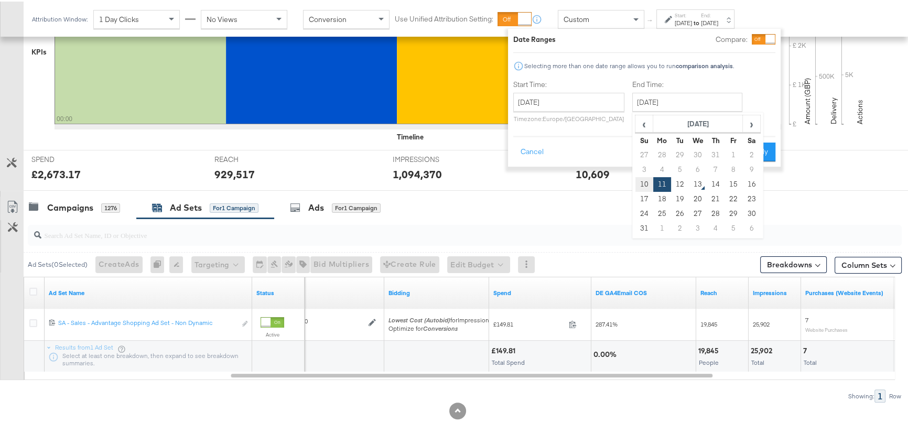
click at [642, 186] on td "10" at bounding box center [644, 183] width 18 height 15
type input "[DATE]"
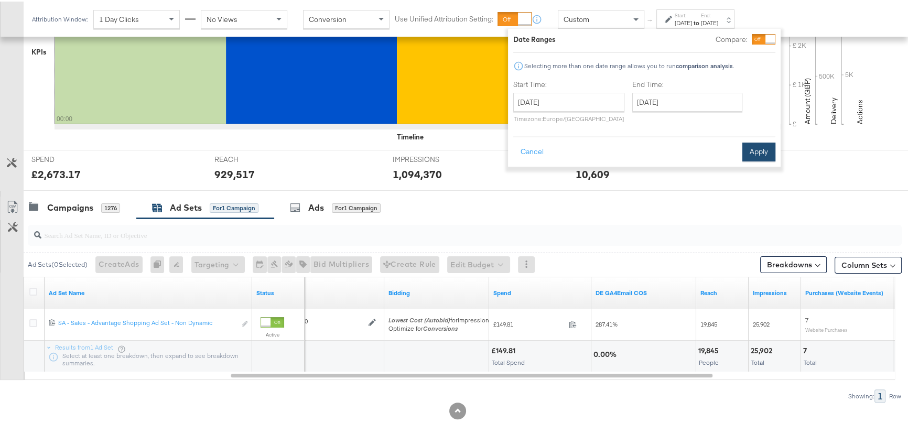
click at [760, 145] on button "Apply" at bounding box center [758, 150] width 33 height 19
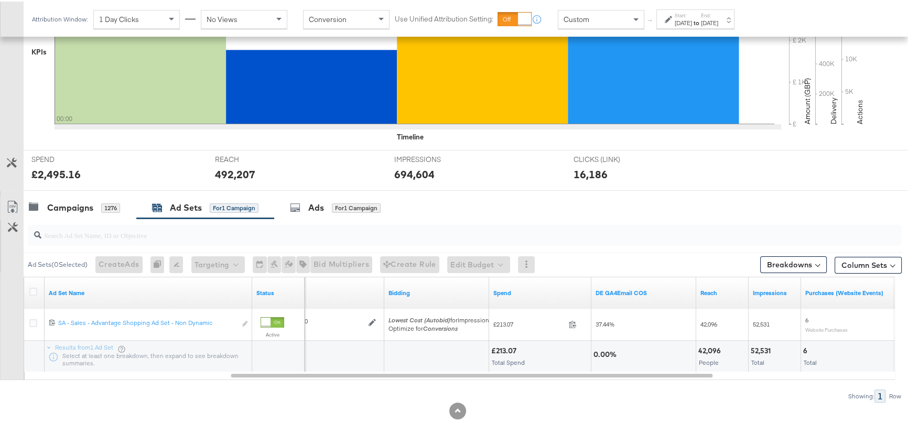
click at [701, 26] on div "Start: Aug 10th 2025 to End: Aug 10th 2025" at bounding box center [695, 17] width 78 height 19
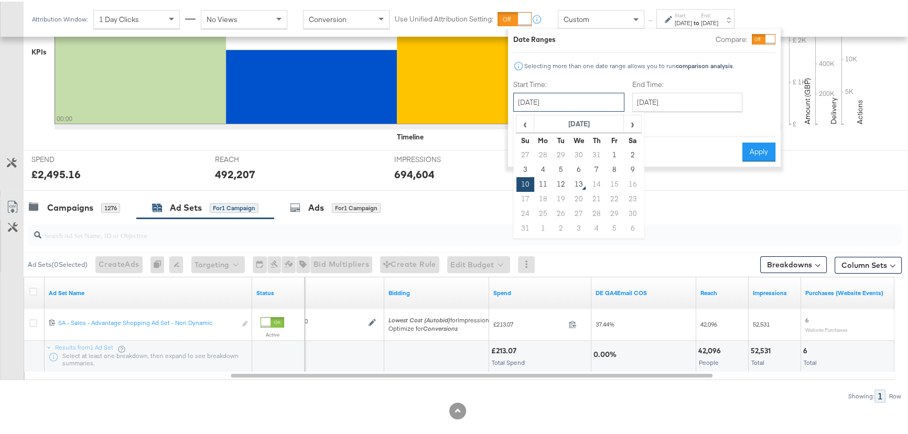
click at [590, 109] on input "[DATE]" at bounding box center [568, 100] width 111 height 19
click at [555, 184] on td "12" at bounding box center [561, 183] width 18 height 15
type input "[DATE]"
click at [754, 147] on button "Apply" at bounding box center [758, 150] width 33 height 19
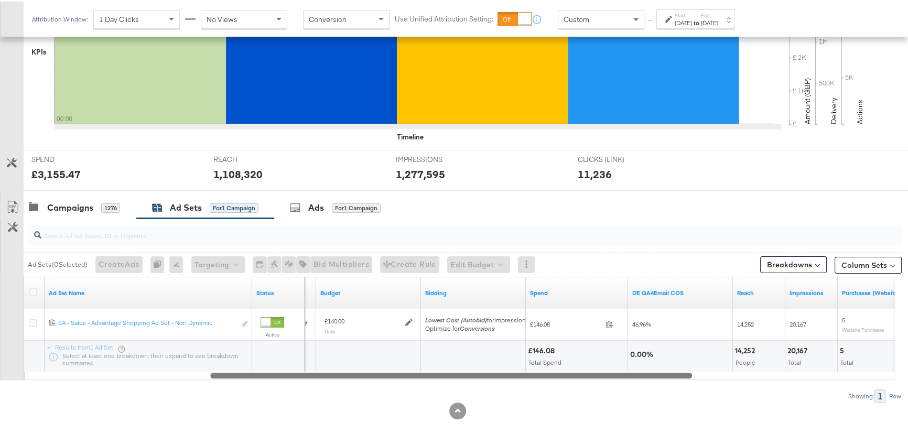
drag, startPoint x: 556, startPoint y: 372, endPoint x: 533, endPoint y: 368, distance: 23.4
click at [533, 368] on div "Ad Set Name Status Schedule Budget Bidding Spend DE GA4Email COS Reach Impressi…" at bounding box center [459, 326] width 871 height 103
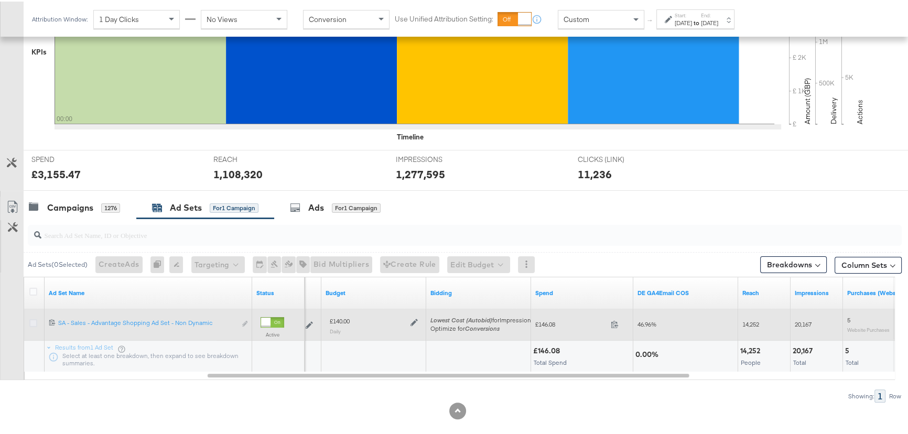
click at [35, 318] on icon at bounding box center [33, 322] width 8 height 8
click at [0, 0] on input "checkbox" at bounding box center [0, 0] width 0 height 0
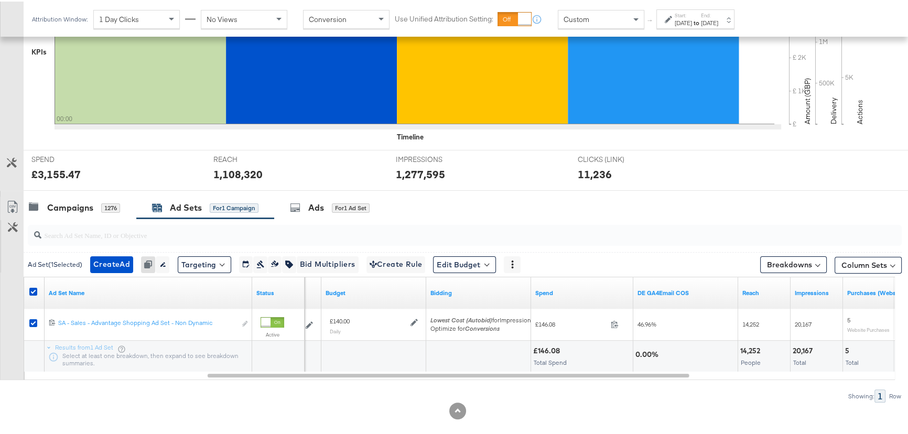
click at [368, 193] on div at bounding box center [457, 193] width 915 height 8
click at [320, 206] on div "Ads" at bounding box center [316, 206] width 16 height 12
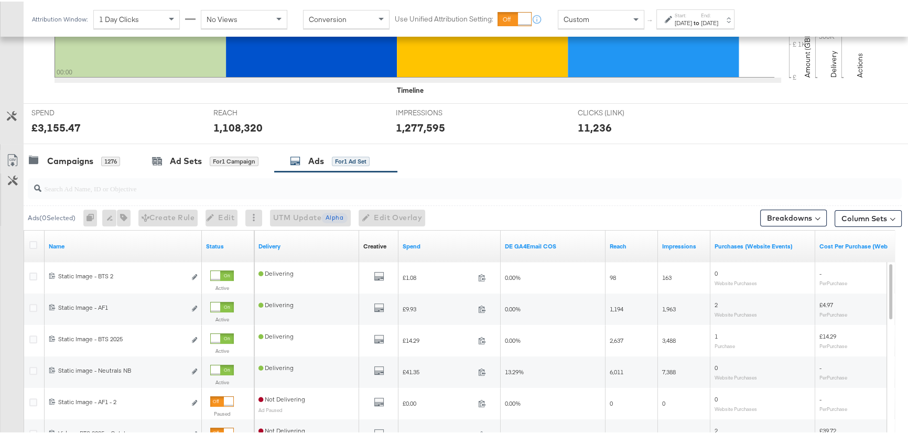
scroll to position [333, 0]
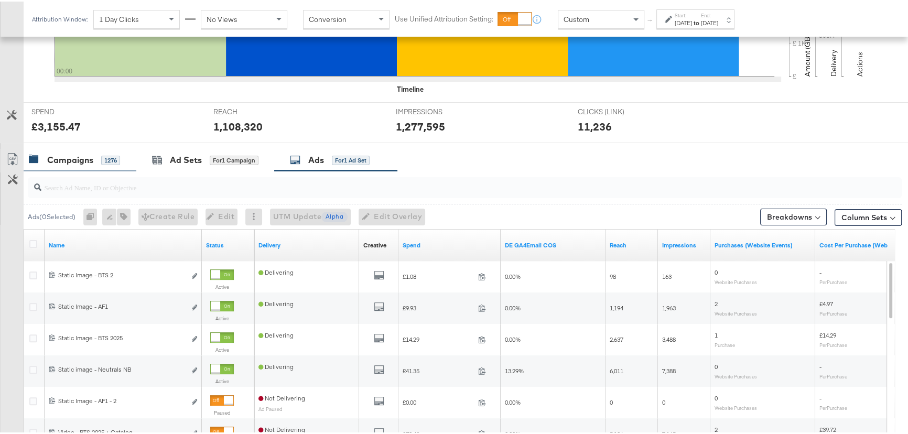
drag, startPoint x: 202, startPoint y: 155, endPoint x: 128, endPoint y: 198, distance: 86.0
click at [202, 154] on div "Ad Sets for 1 Campaign" at bounding box center [205, 159] width 106 height 12
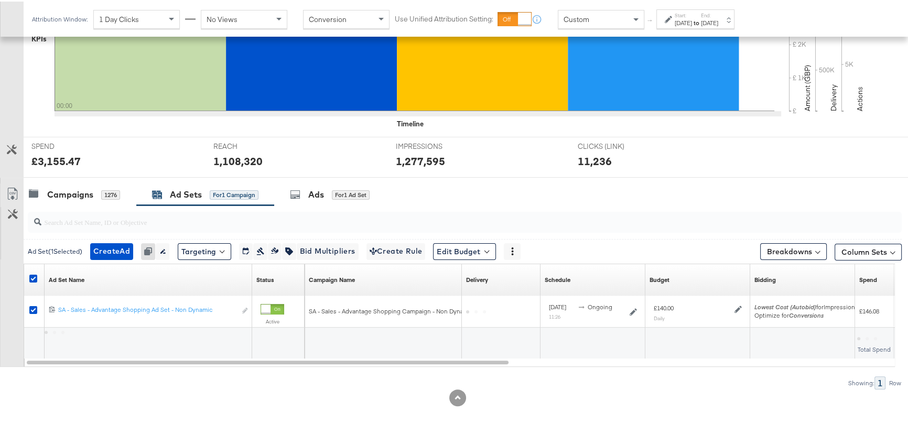
scroll to position [298, 0]
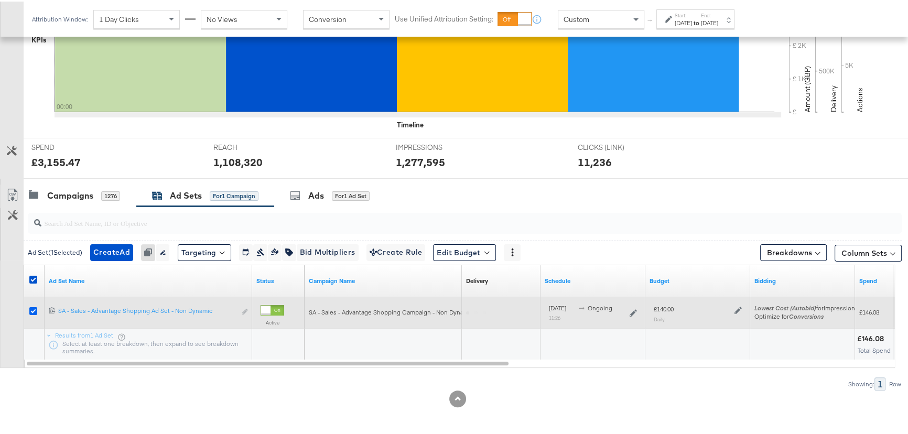
click at [33, 310] on icon at bounding box center [33, 310] width 8 height 8
click at [0, 0] on input "checkbox" at bounding box center [0, 0] width 0 height 0
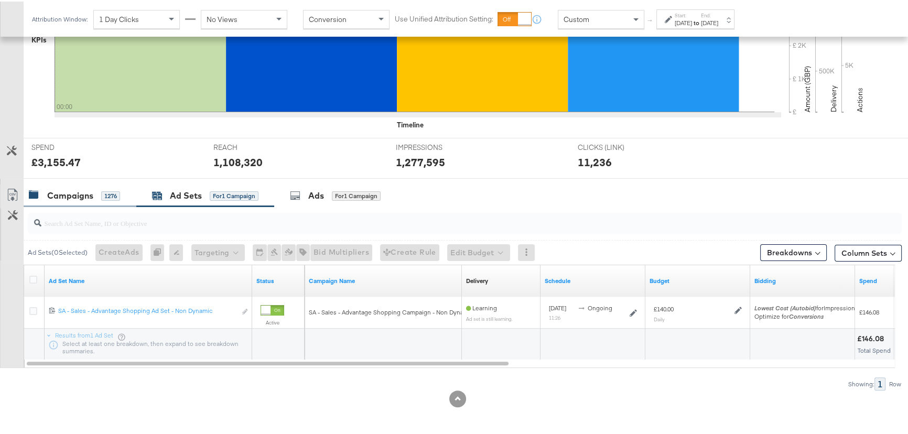
click at [66, 193] on div "Campaigns" at bounding box center [70, 194] width 46 height 12
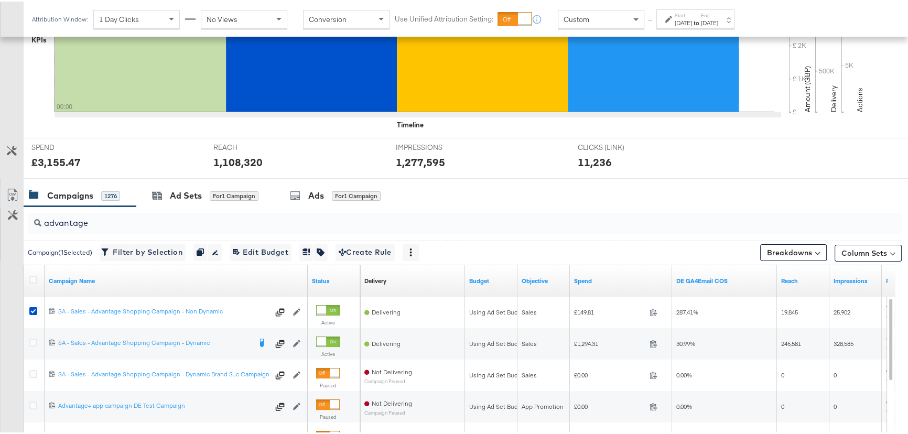
scroll to position [333, 0]
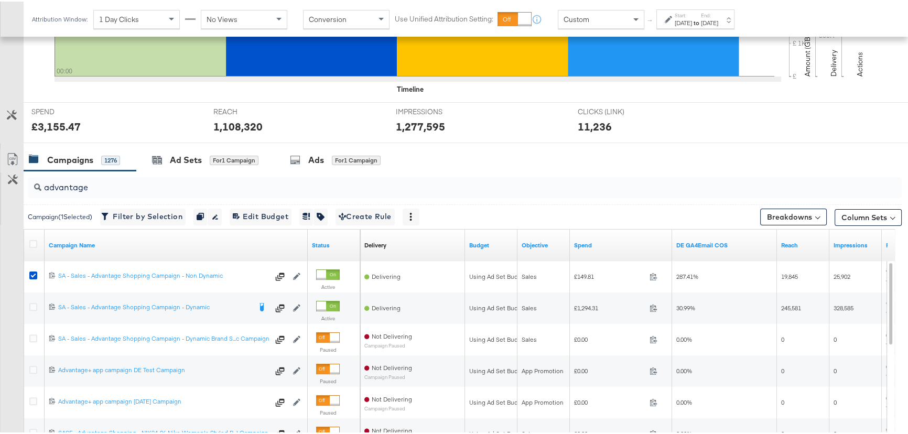
click at [692, 21] on div "[DATE]" at bounding box center [683, 21] width 17 height 8
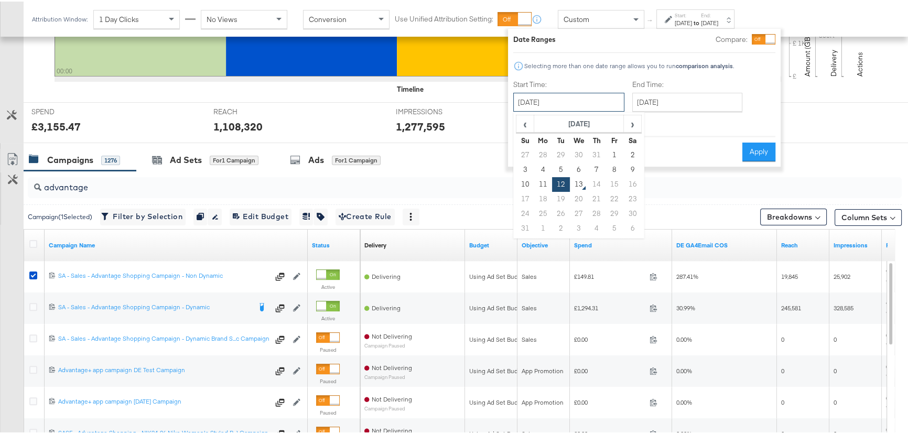
click at [573, 108] on input "[DATE]" at bounding box center [568, 100] width 111 height 19
click at [707, 213] on div "Campaign ( 1 Selected) Filter by Selection Filter 1 campaign Duplicate 1 campai…" at bounding box center [463, 215] width 878 height 25
click at [173, 153] on div "Ad Sets" at bounding box center [186, 159] width 32 height 12
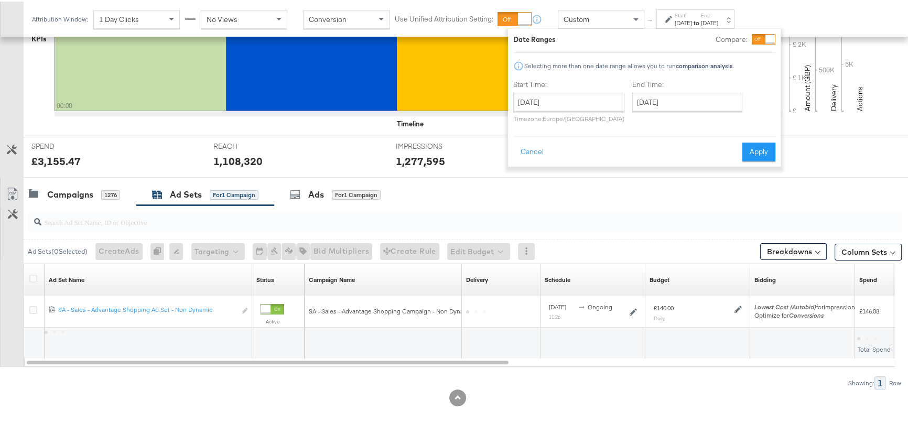
scroll to position [298, 0]
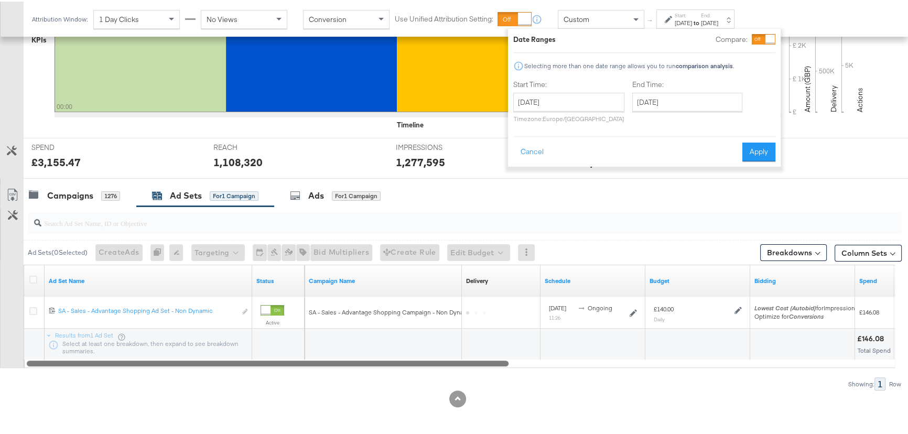
drag, startPoint x: 492, startPoint y: 360, endPoint x: 350, endPoint y: 354, distance: 142.2
click at [354, 358] on div at bounding box center [268, 361] width 482 height 9
click at [67, 191] on div "Campaigns" at bounding box center [70, 194] width 46 height 12
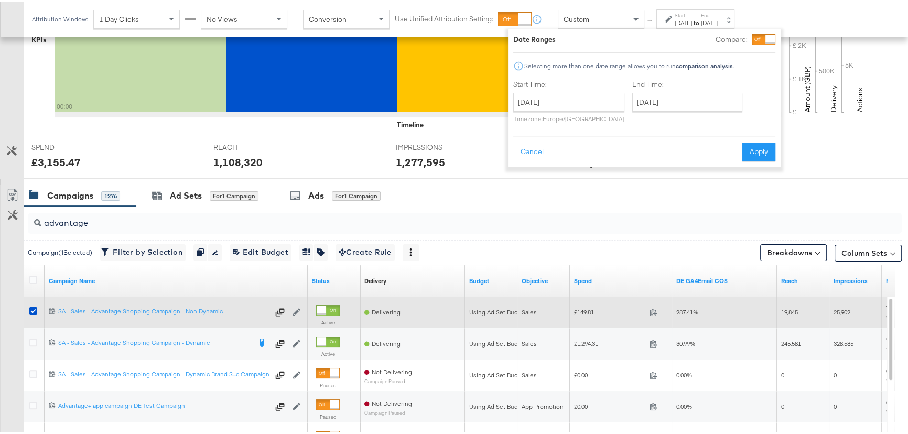
scroll to position [333, 0]
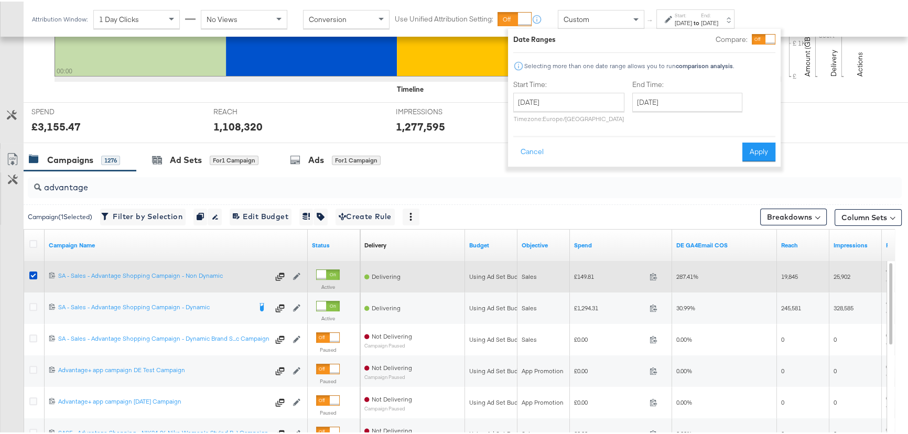
click at [31, 277] on label at bounding box center [33, 274] width 8 height 8
click at [0, 0] on input "checkbox" at bounding box center [0, 0] width 0 height 0
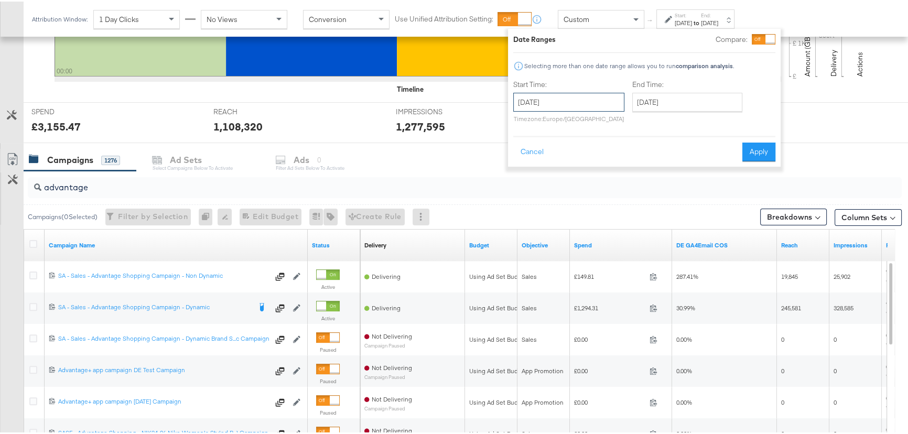
click at [584, 100] on input "[DATE]" at bounding box center [568, 100] width 111 height 19
click at [718, 12] on label "End:" at bounding box center [709, 13] width 17 height 7
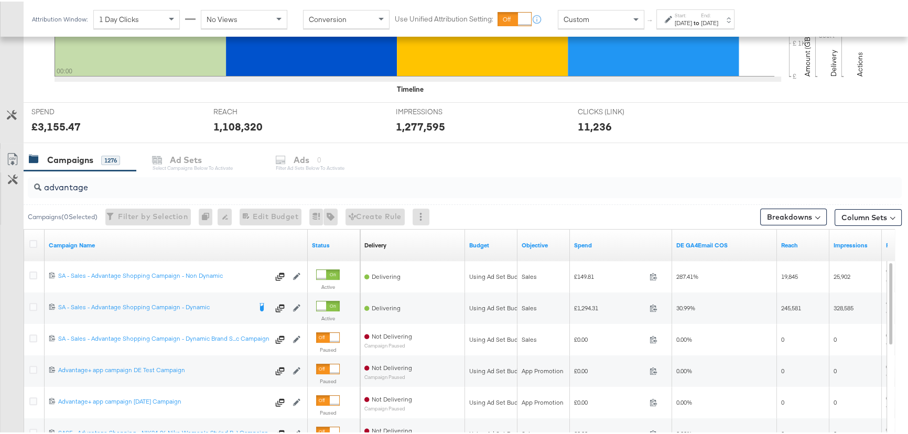
click at [692, 15] on label "Start:" at bounding box center [683, 13] width 17 height 7
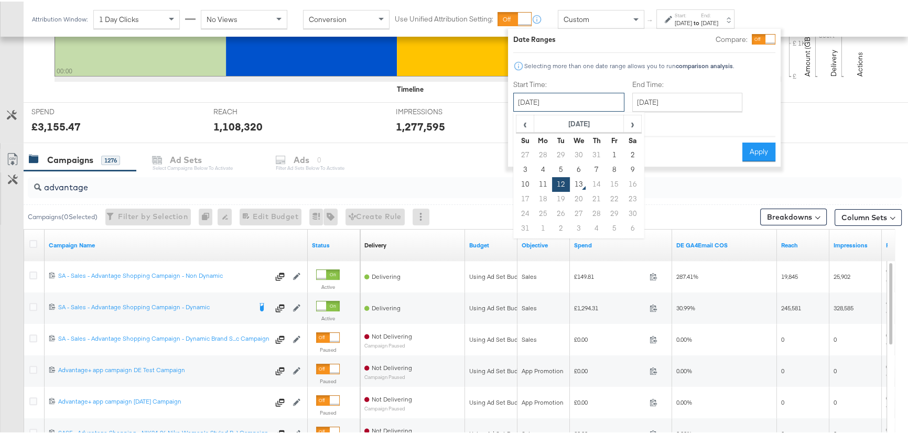
click at [556, 107] on input "[DATE]" at bounding box center [568, 100] width 111 height 19
click at [520, 181] on td "10" at bounding box center [525, 183] width 18 height 15
type input "[DATE]"
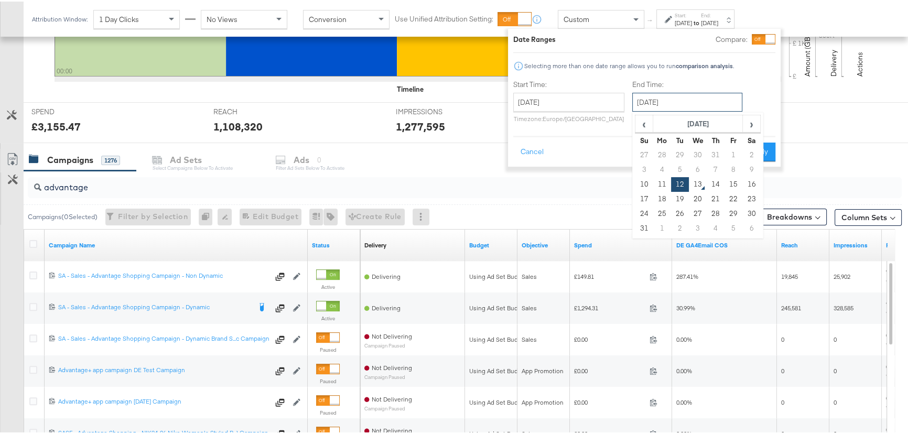
click at [680, 109] on input "[DATE]" at bounding box center [687, 100] width 110 height 19
click at [667, 183] on td "11" at bounding box center [662, 183] width 18 height 15
type input "[DATE]"
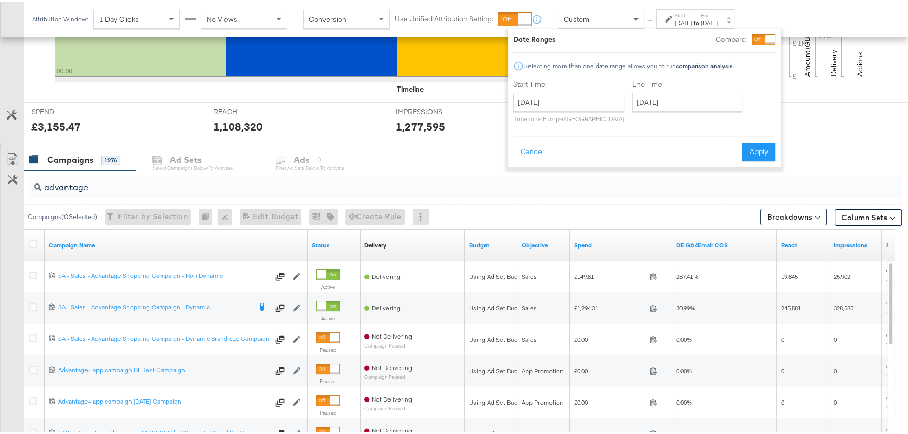
click at [752, 151] on button "Apply" at bounding box center [758, 150] width 33 height 19
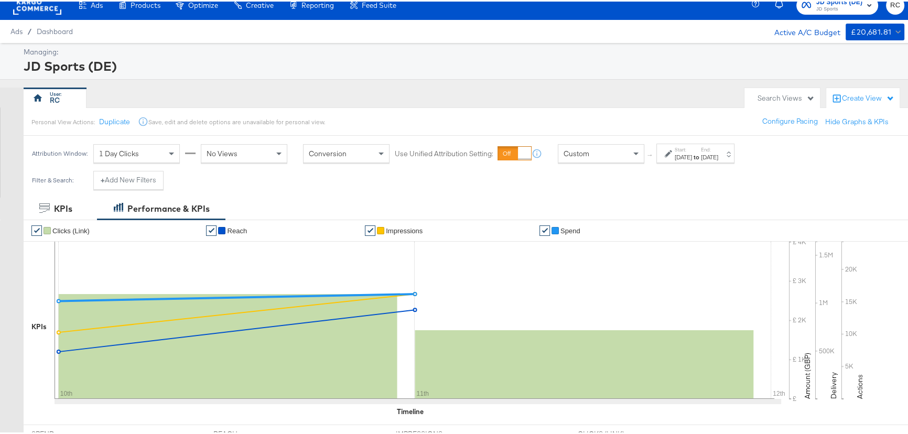
scroll to position [0, 0]
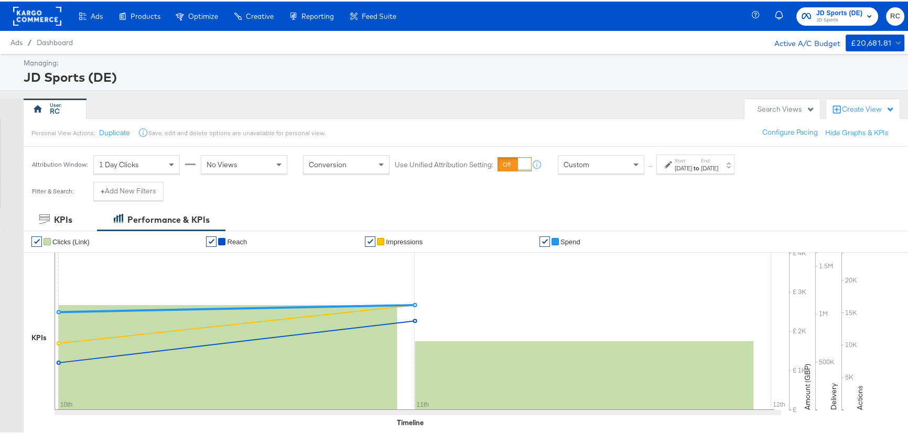
click at [837, 1] on div "JD Sports (DE) JD Sports RC" at bounding box center [835, 14] width 159 height 29
click at [837, 9] on span "JD Sports (DE)" at bounding box center [839, 11] width 46 height 11
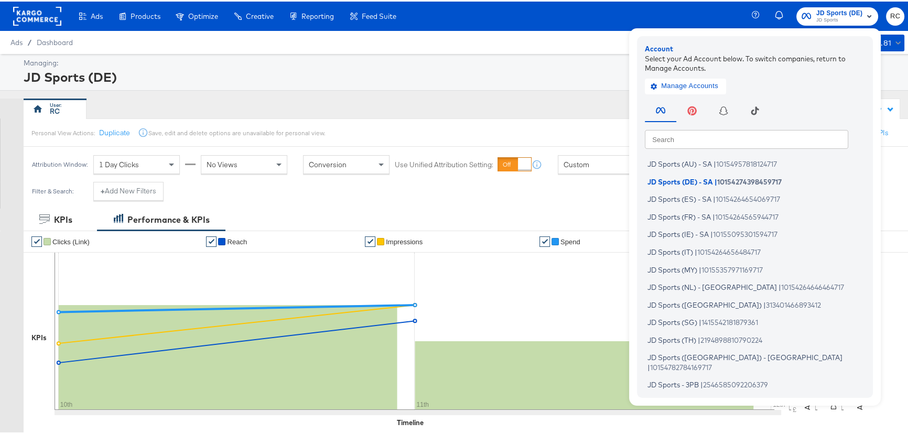
click at [767, 138] on input "text" at bounding box center [746, 137] width 203 height 19
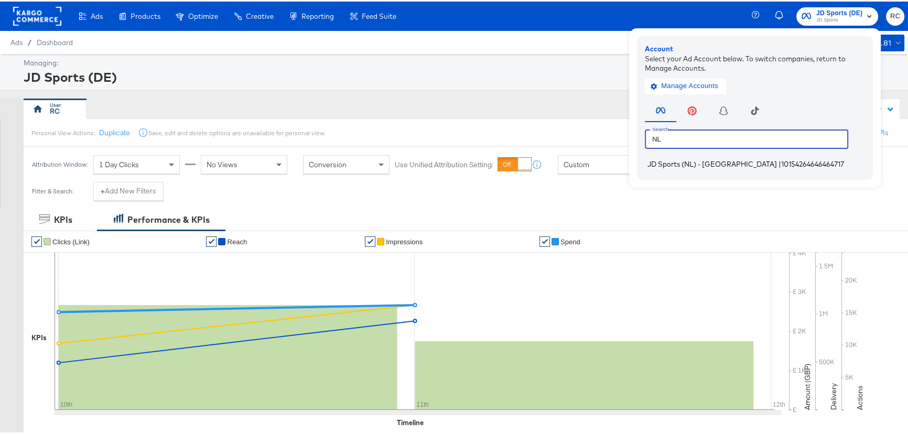
type input "NL"
click at [781, 161] on span "10154264646464717" at bounding box center [812, 162] width 63 height 8
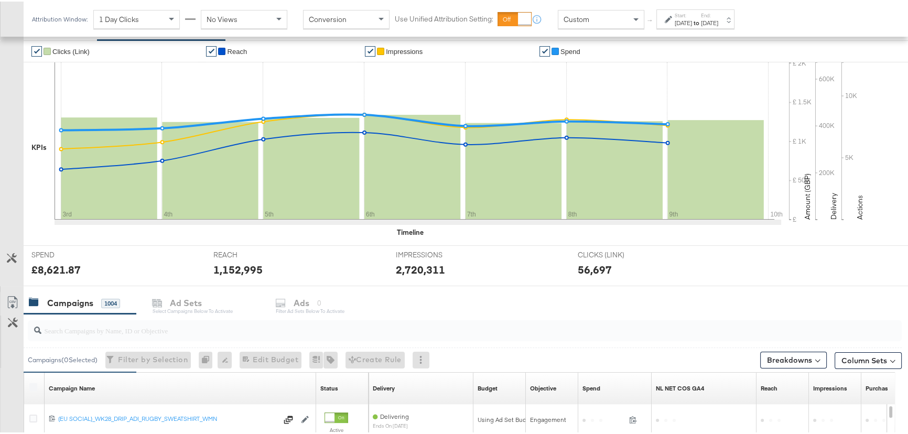
scroll to position [238, 0]
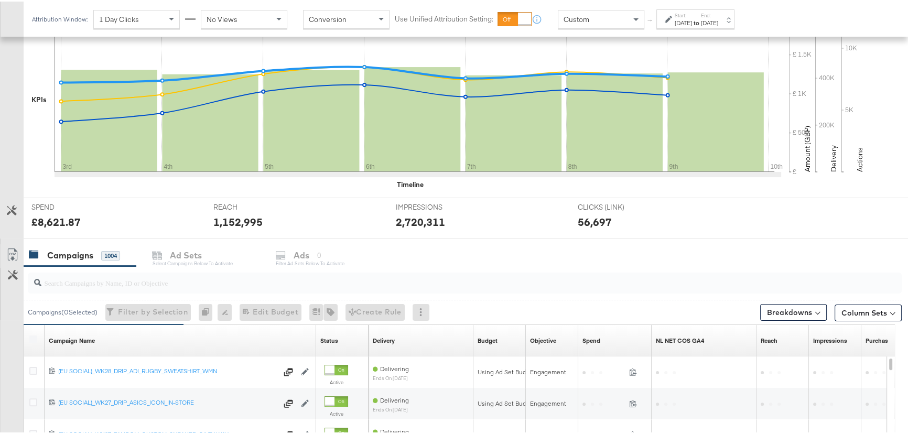
click at [89, 283] on input "search" at bounding box center [431, 277] width 781 height 20
click at [124, 279] on input "search" at bounding box center [431, 277] width 781 height 20
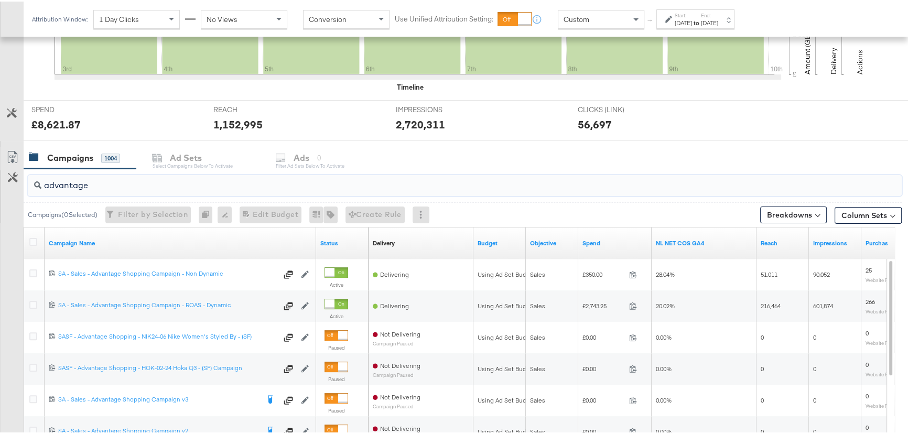
scroll to position [333, 0]
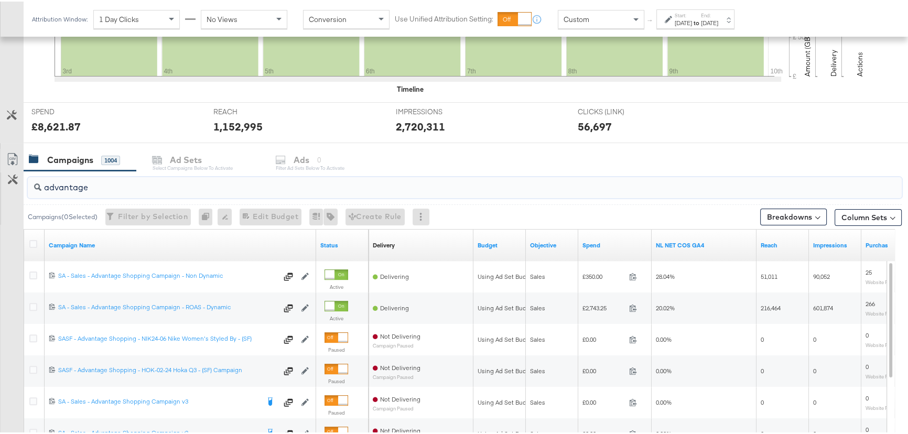
type input "advantage"
click at [718, 18] on div "[DATE]" at bounding box center [709, 21] width 17 height 8
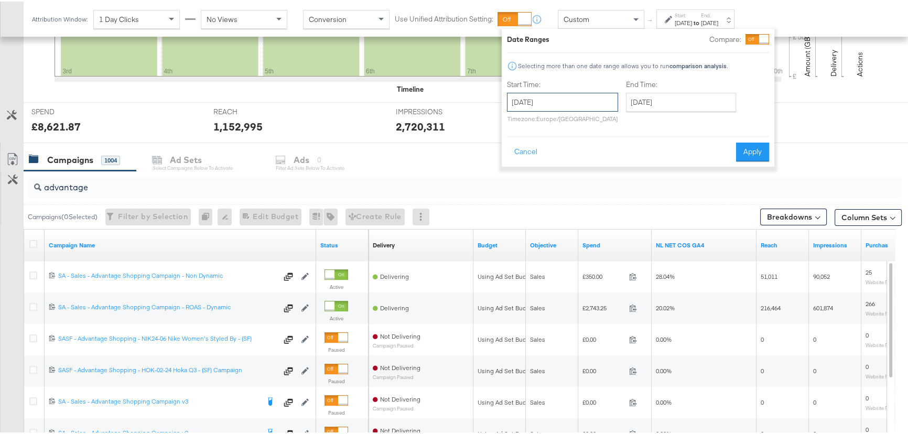
click at [586, 99] on input "[DATE]" at bounding box center [562, 100] width 111 height 19
click at [514, 178] on td "10" at bounding box center [519, 183] width 18 height 15
type input "[DATE]"
click at [708, 101] on input "[DATE]" at bounding box center [687, 100] width 110 height 19
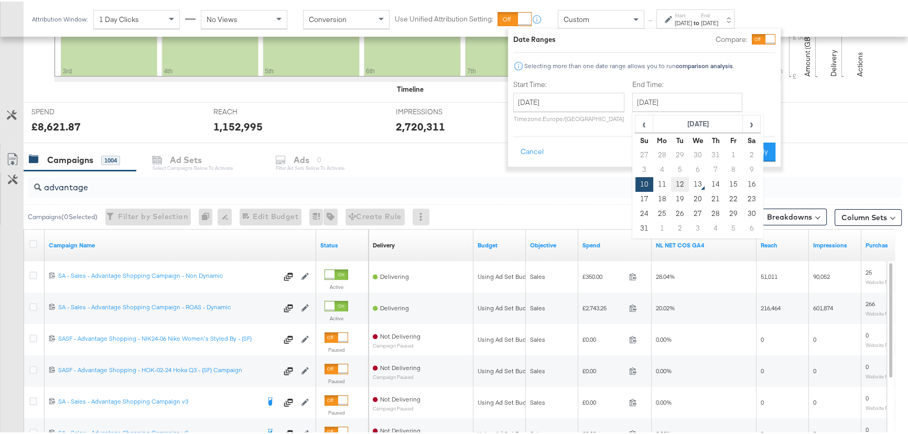
click at [671, 186] on td "12" at bounding box center [680, 183] width 18 height 15
type input "[DATE]"
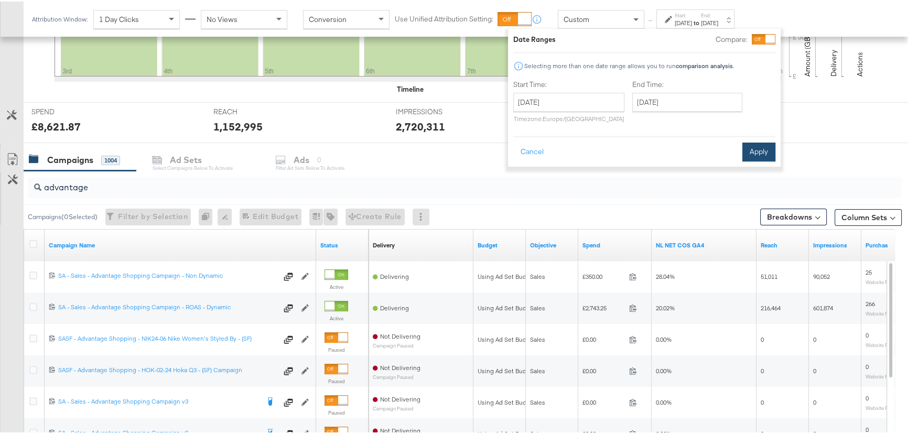
click at [758, 149] on button "Apply" at bounding box center [758, 150] width 33 height 19
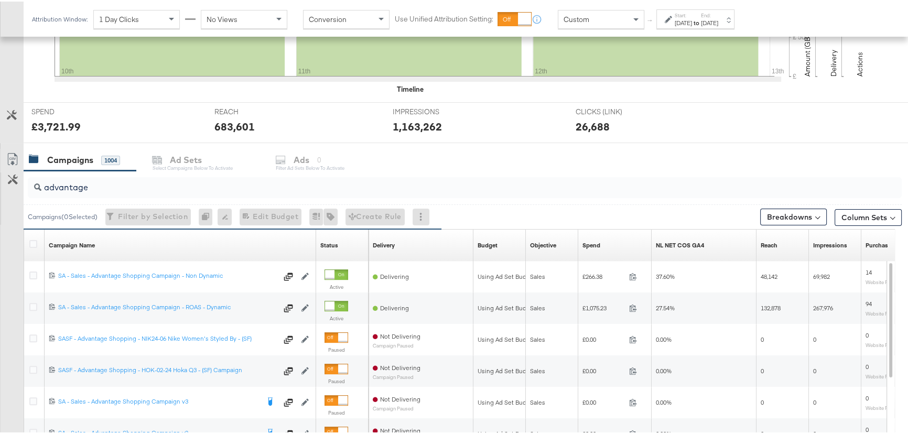
click at [718, 16] on label "End:" at bounding box center [709, 13] width 17 height 7
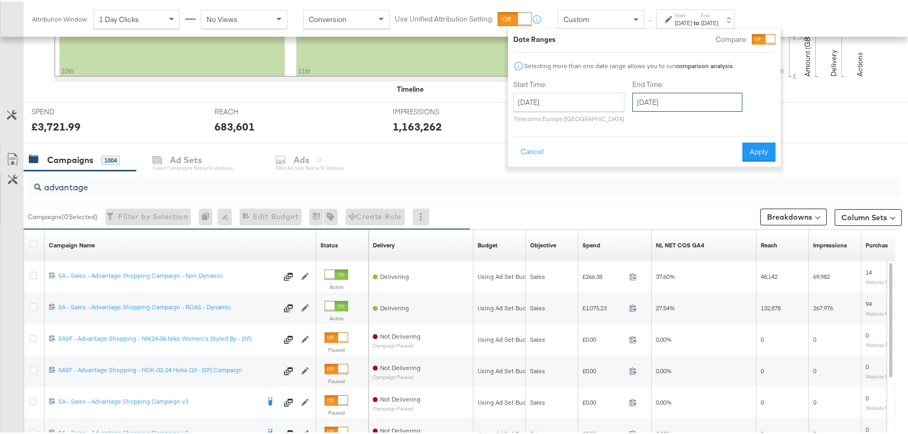
click at [670, 100] on input "[DATE]" at bounding box center [687, 100] width 110 height 19
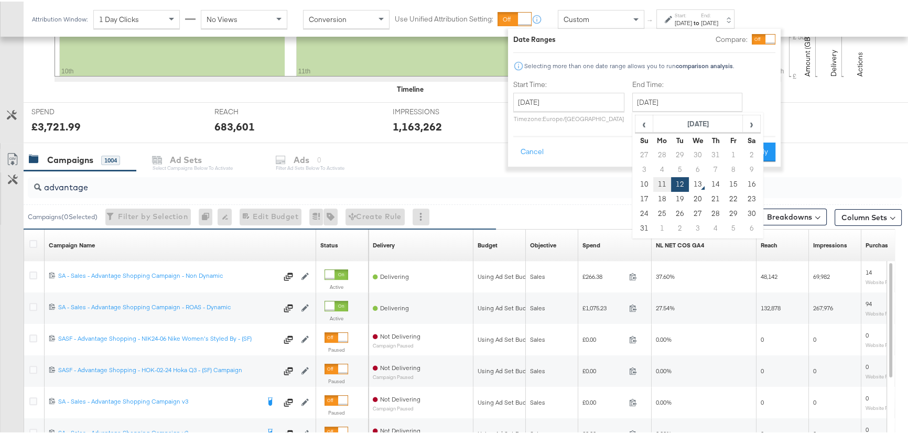
click at [667, 184] on td "11" at bounding box center [662, 183] width 18 height 15
type input "[DATE]"
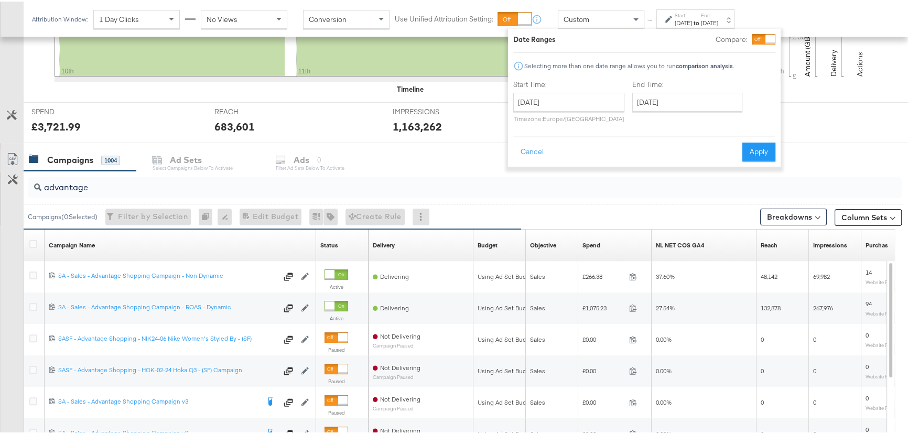
click at [748, 161] on div "Date Ranges Compare: Selecting more than one date range allows you to run compa…" at bounding box center [644, 96] width 273 height 138
click at [751, 155] on button "Apply" at bounding box center [758, 150] width 33 height 19
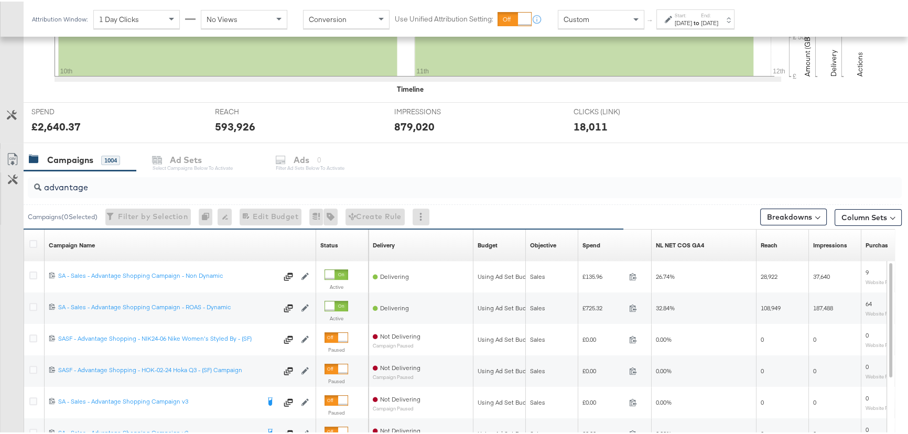
click at [692, 23] on div "[DATE]" at bounding box center [683, 21] width 17 height 8
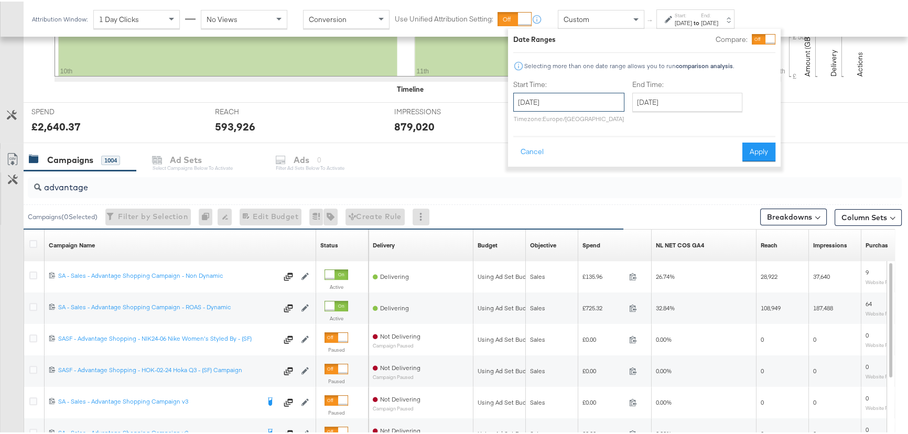
click at [566, 99] on input "[DATE]" at bounding box center [568, 100] width 111 height 19
click at [542, 184] on td "11" at bounding box center [543, 183] width 18 height 15
type input "[DATE]"
click at [762, 144] on button "Apply" at bounding box center [758, 150] width 33 height 19
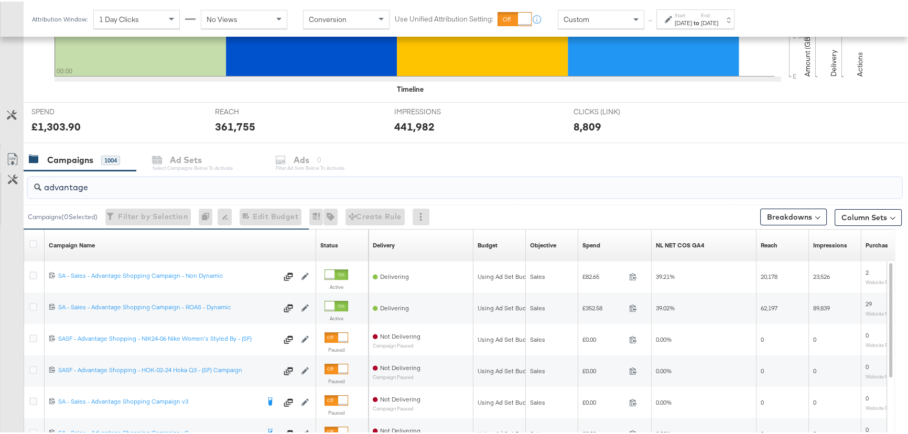
drag, startPoint x: 94, startPoint y: 184, endPoint x: 0, endPoint y: 184, distance: 94.4
click at [0, 184] on div "advantage Campaigns ( 0 Selected) Filter by Selection Filter 0 campaigns 0 Rena…" at bounding box center [451, 355] width 902 height 373
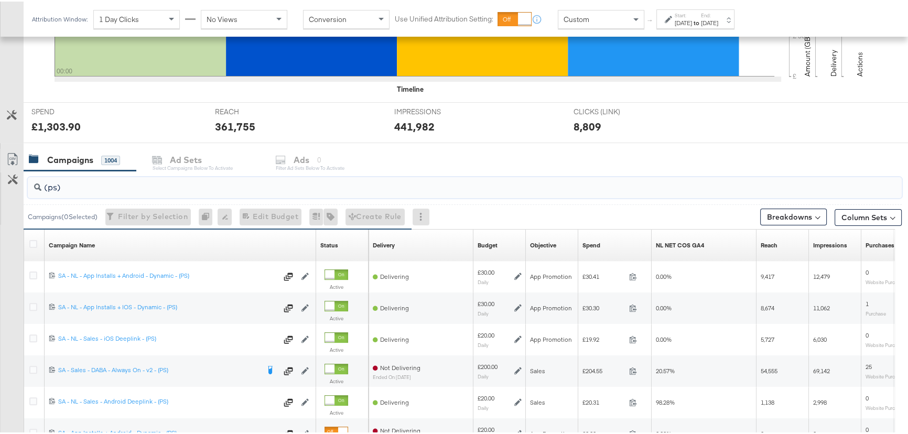
type input "(ps)"
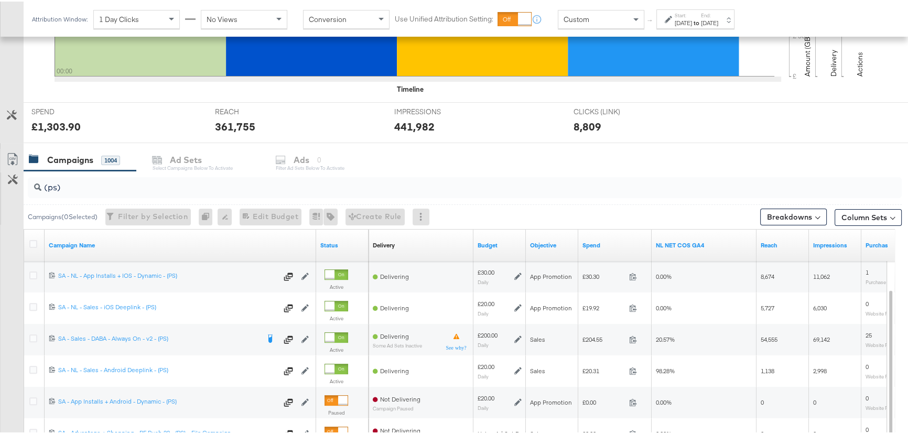
click at [692, 23] on div "[DATE]" at bounding box center [683, 21] width 17 height 8
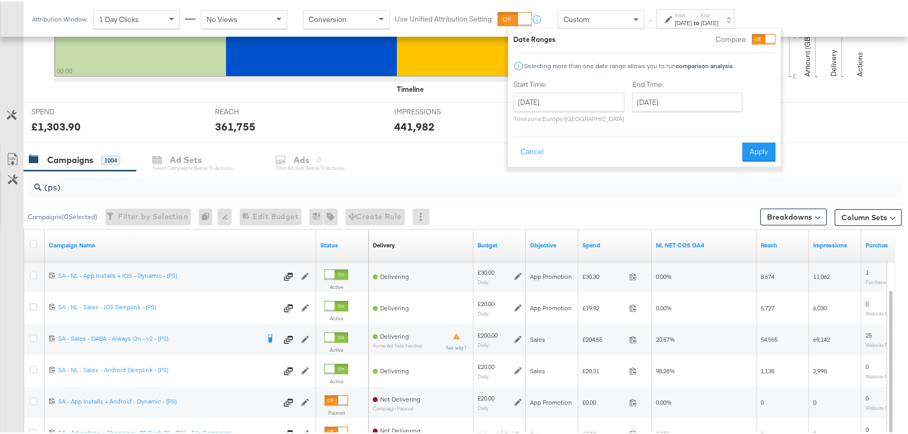
click at [606, 85] on label "Start Time:" at bounding box center [568, 83] width 111 height 10
click at [600, 106] on input "[DATE]" at bounding box center [568, 100] width 111 height 19
click at [524, 187] on td "10" at bounding box center [525, 183] width 18 height 15
type input "[DATE]"
click at [676, 104] on input "[DATE]" at bounding box center [687, 100] width 110 height 19
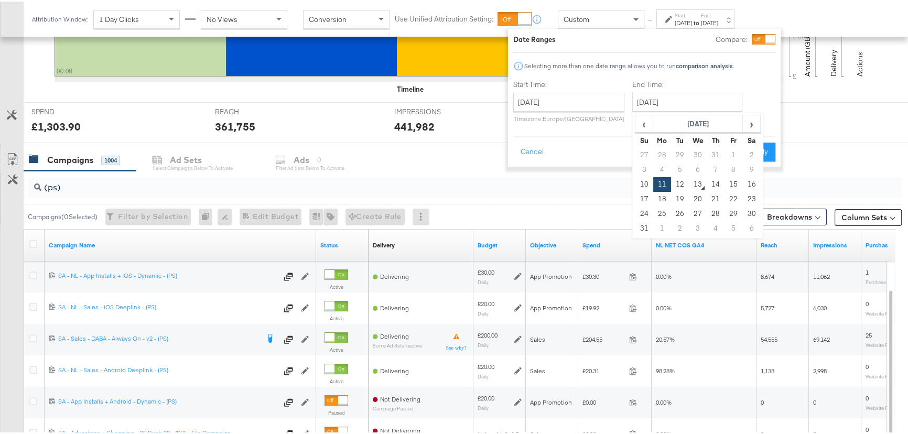
click at [642, 185] on td "10" at bounding box center [644, 183] width 18 height 15
type input "[DATE]"
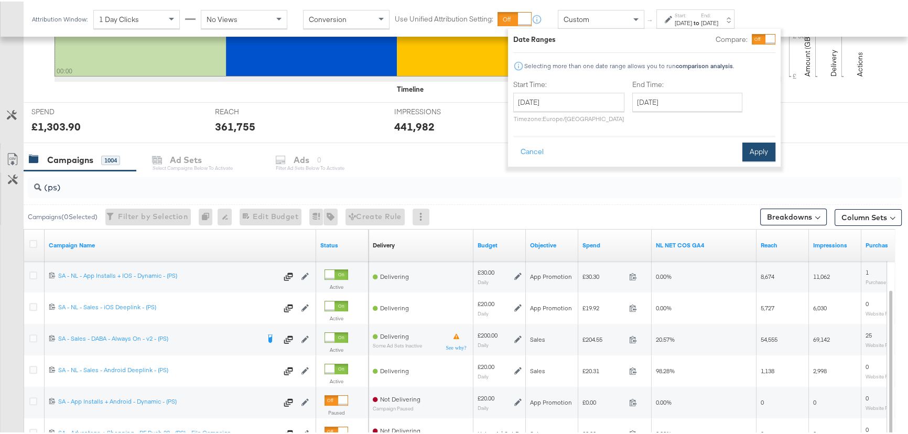
click at [749, 154] on button "Apply" at bounding box center [758, 150] width 33 height 19
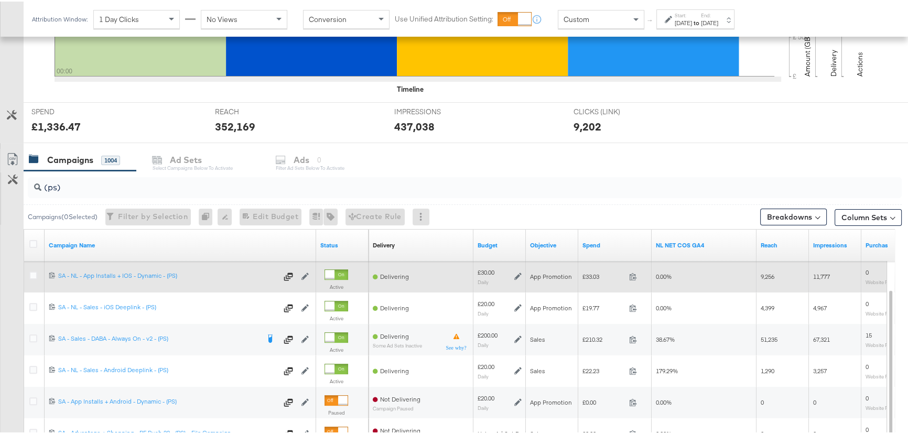
drag, startPoint x: 33, startPoint y: 336, endPoint x: 65, endPoint y: 285, distance: 59.6
click at [33, 336] on icon at bounding box center [33, 337] width 8 height 8
click at [0, 0] on input "checkbox" at bounding box center [0, 0] width 0 height 0
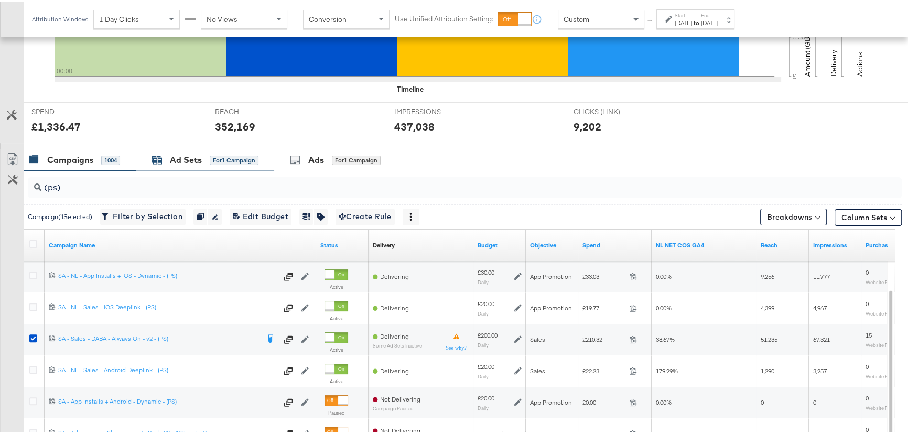
click at [197, 155] on div "Ad Sets" at bounding box center [186, 159] width 32 height 12
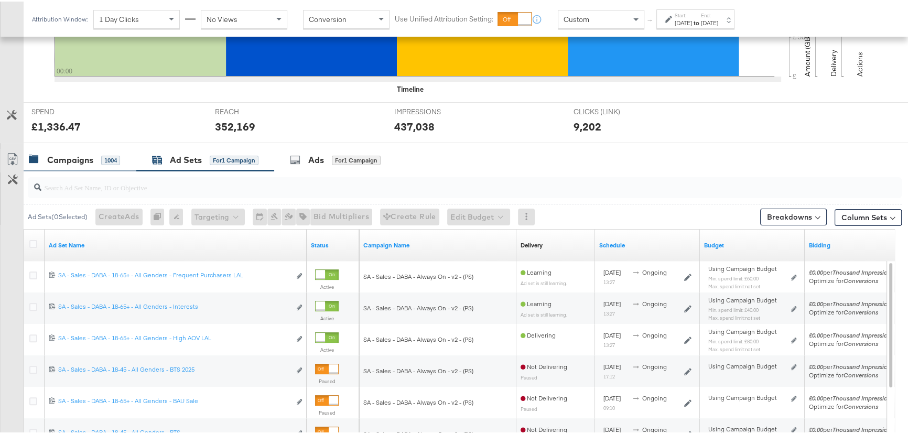
click at [90, 166] on div "Campaigns 1004" at bounding box center [80, 158] width 113 height 23
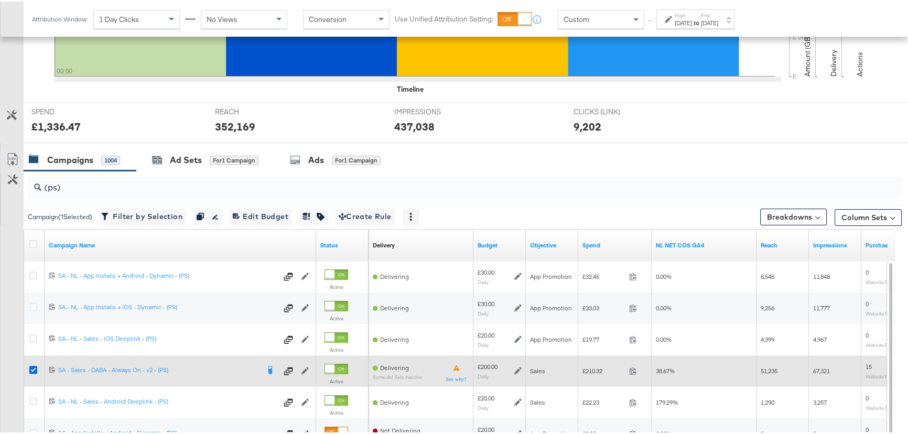
click at [35, 364] on icon at bounding box center [33, 368] width 8 height 8
click at [0, 0] on input "checkbox" at bounding box center [0, 0] width 0 height 0
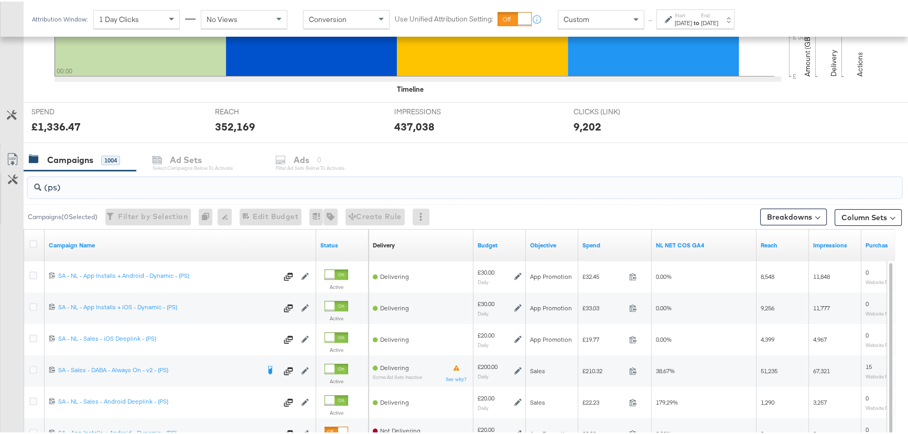
click at [79, 187] on input "(ps)" at bounding box center [431, 181] width 781 height 20
drag, startPoint x: 79, startPoint y: 187, endPoint x: 41, endPoint y: 185, distance: 37.8
click at [41, 185] on input "(ps)" at bounding box center [431, 181] width 781 height 20
